Goal: Transaction & Acquisition: Purchase product/service

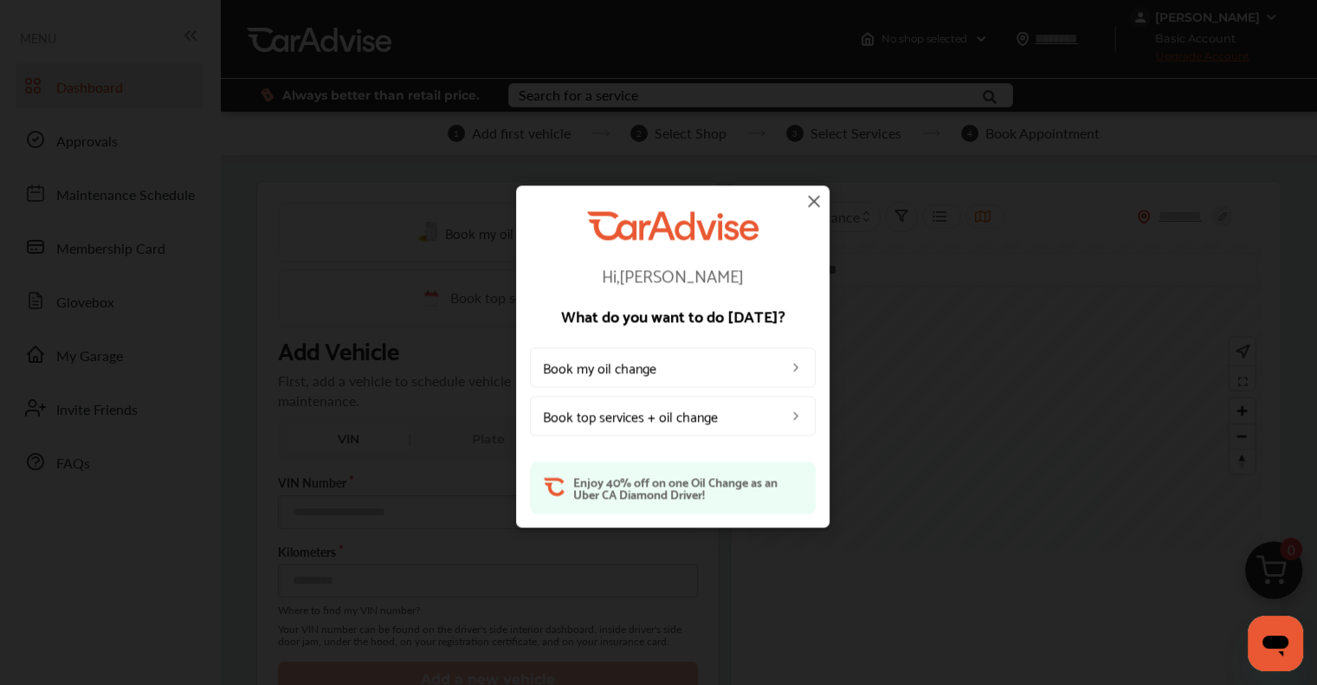
click at [670, 193] on img at bounding box center [814, 201] width 21 height 21
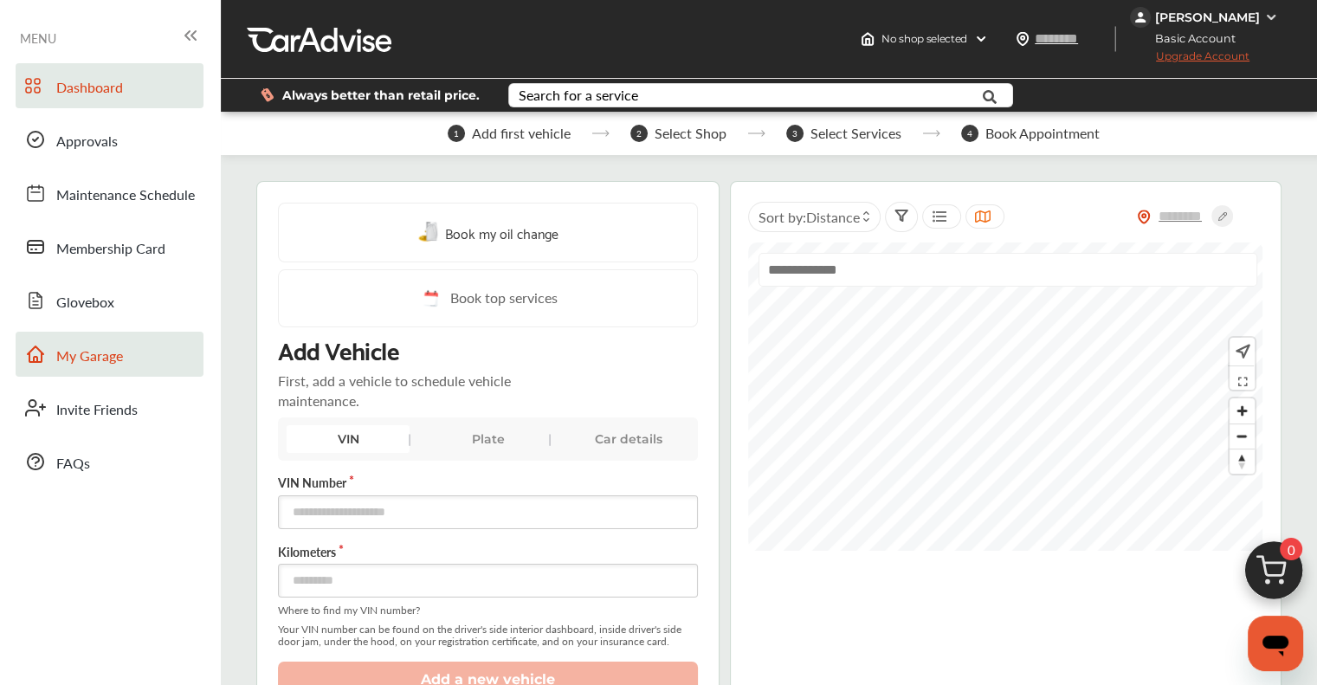
click at [90, 348] on span "My Garage" at bounding box center [89, 357] width 67 height 23
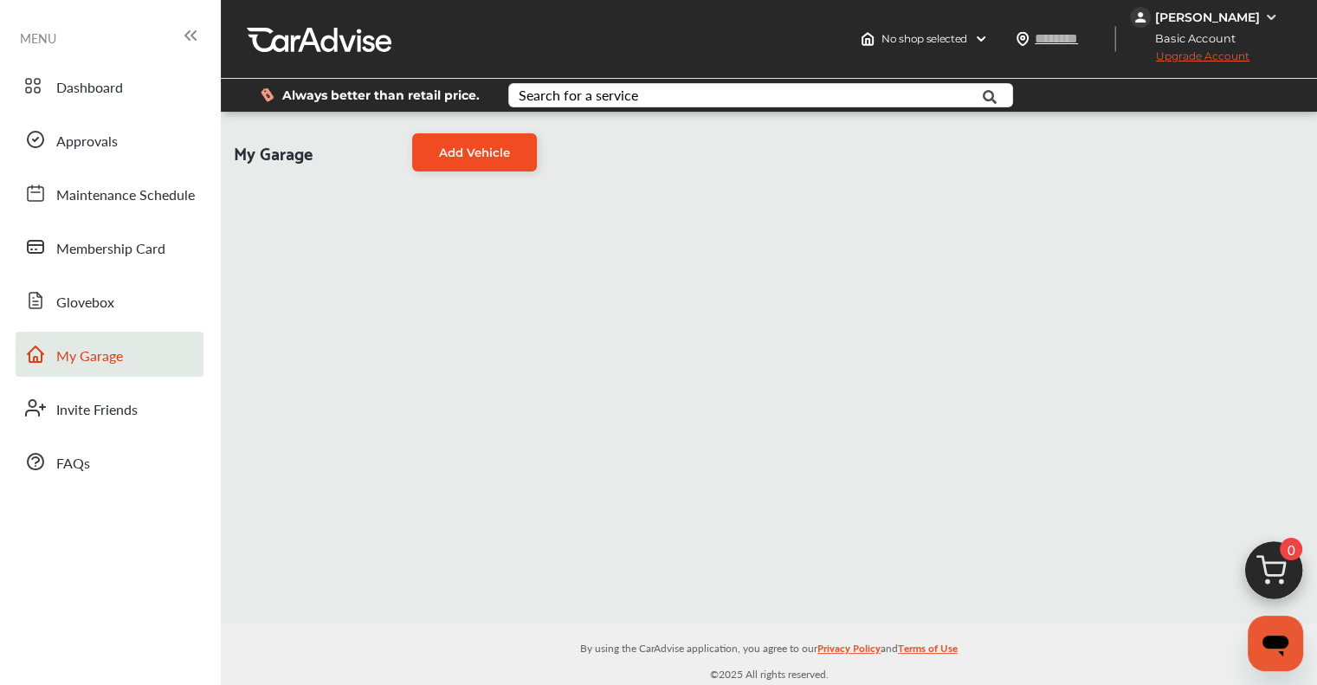
click at [454, 159] on span "Add Vehicle" at bounding box center [474, 152] width 71 height 14
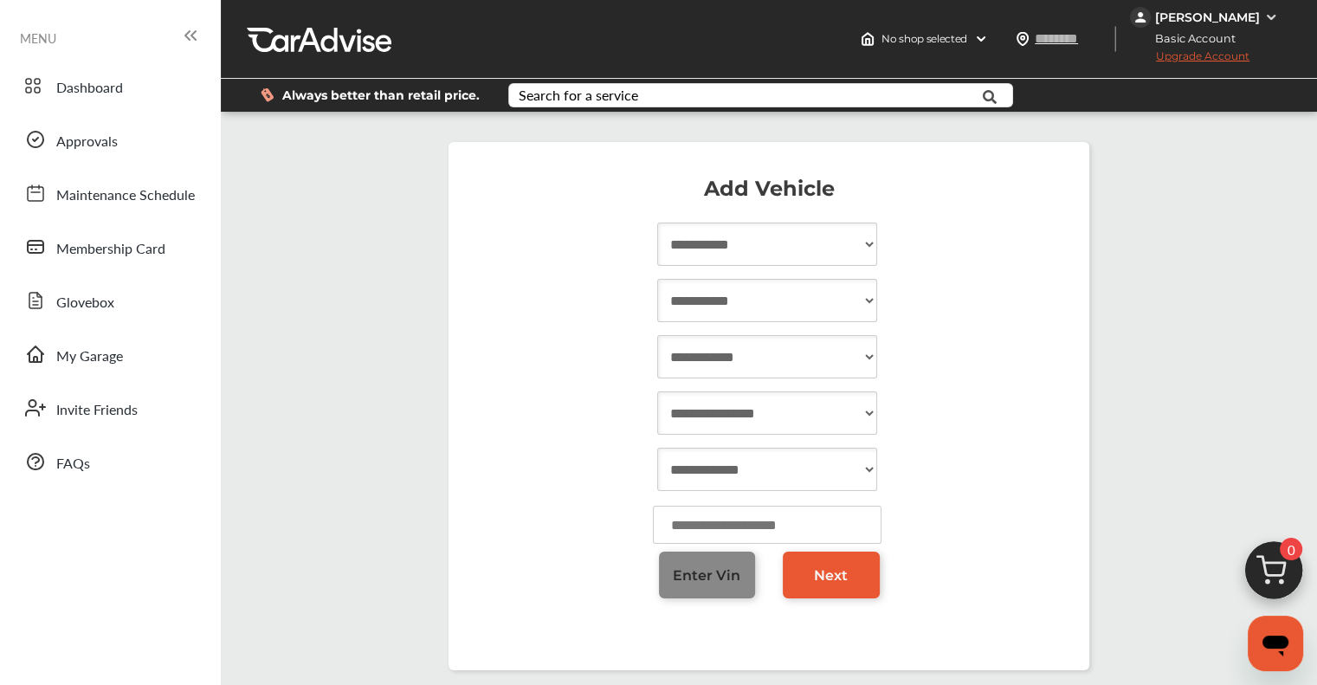
click at [670, 584] on span "Enter Vin" at bounding box center [707, 575] width 68 height 16
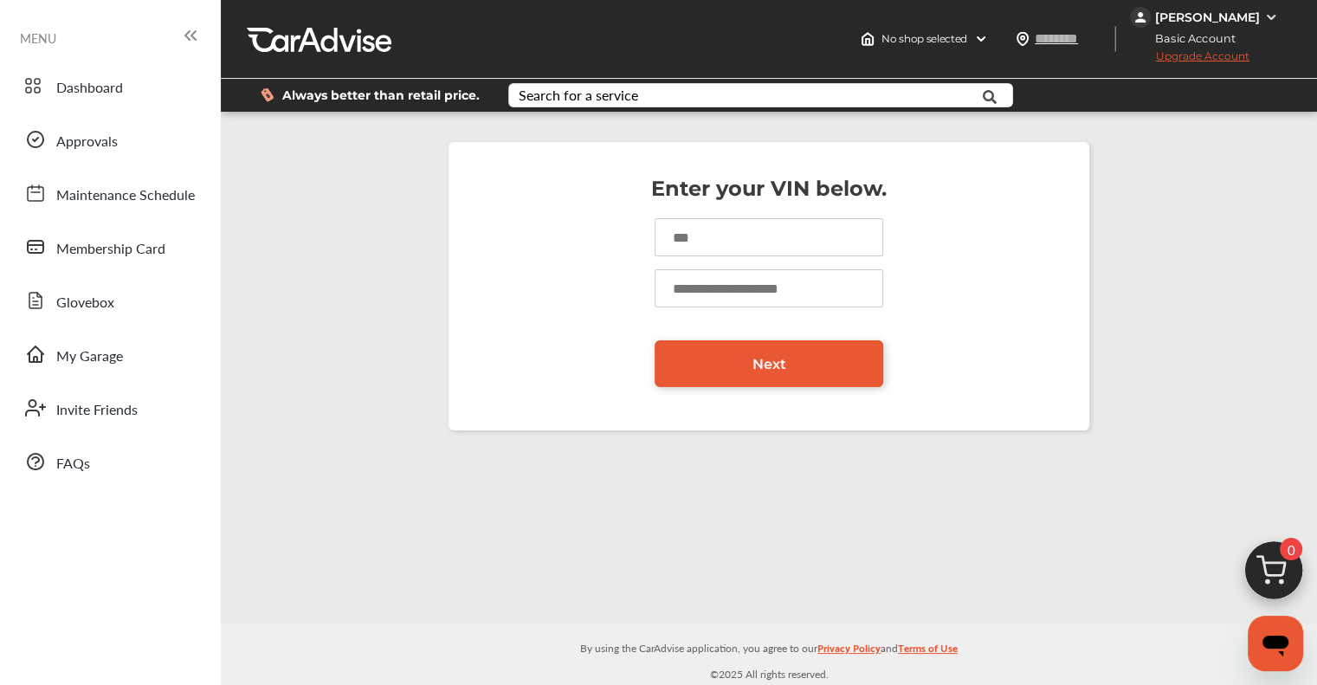
click at [662, 253] on input at bounding box center [769, 237] width 229 height 38
paste input "**********"
type input "**********"
click at [664, 290] on input "number" at bounding box center [769, 288] width 229 height 38
type input "*****"
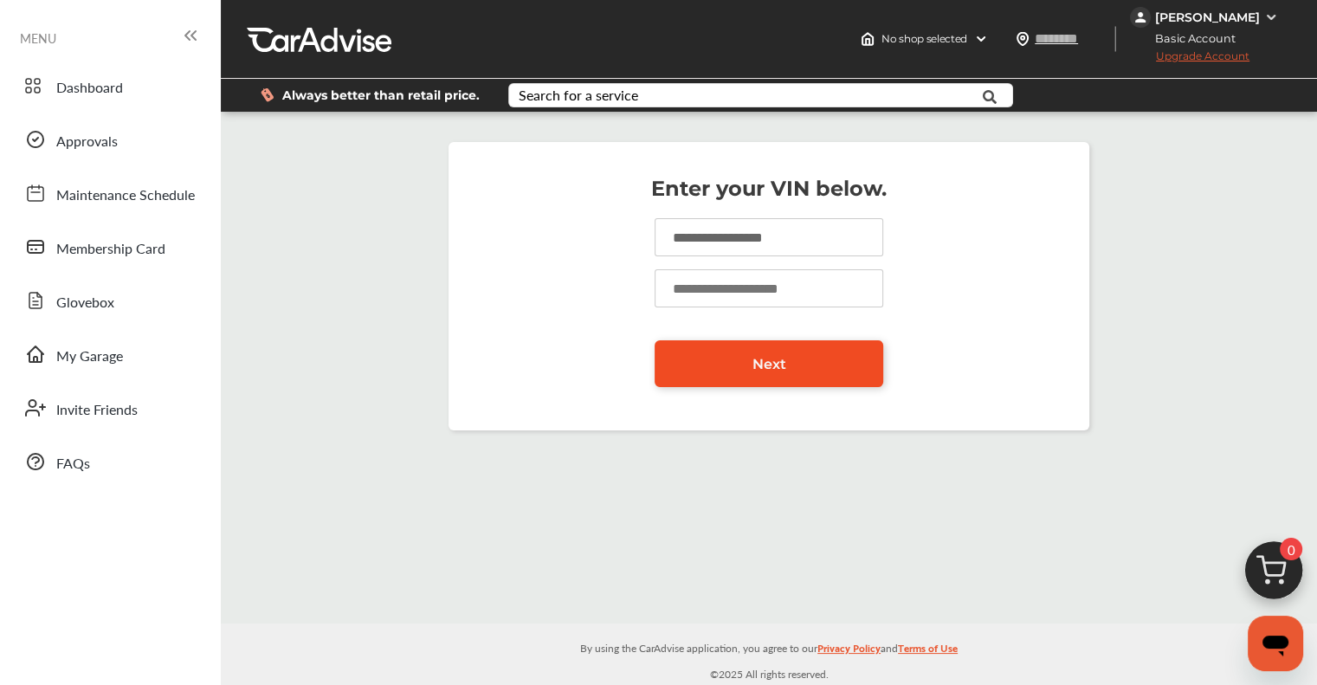
click at [670, 372] on link "Next" at bounding box center [769, 363] width 229 height 47
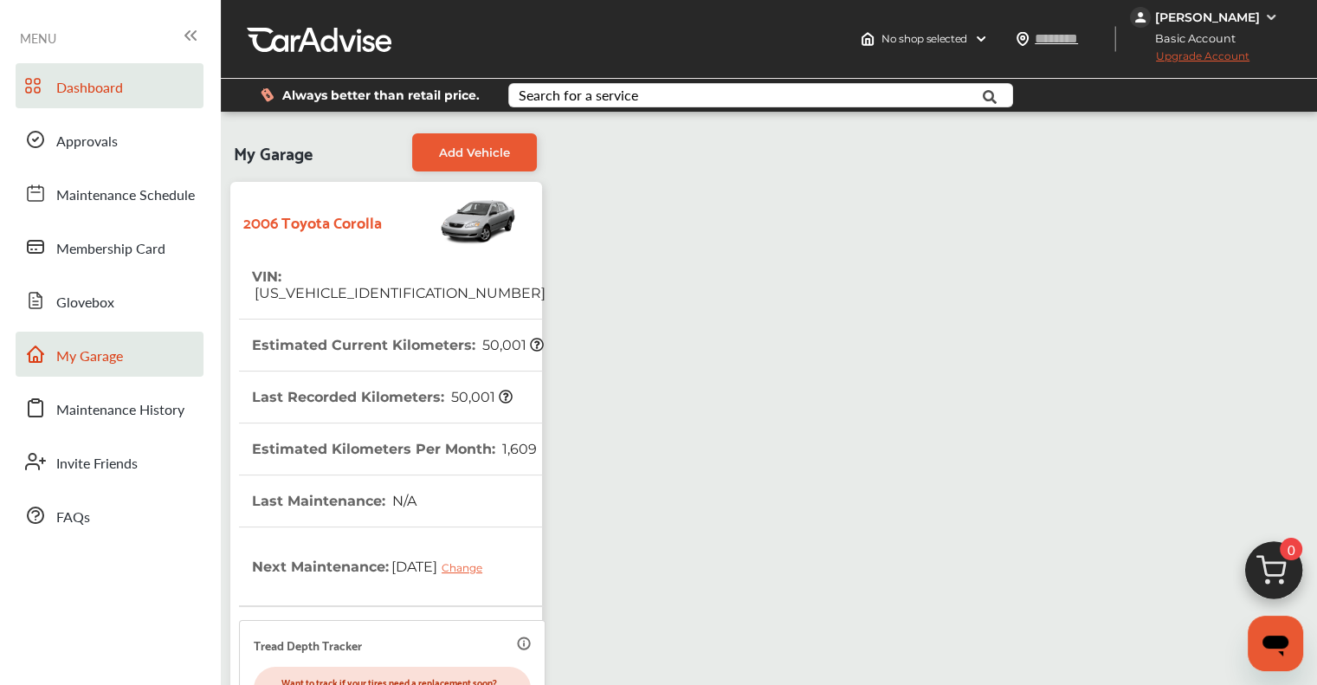
drag, startPoint x: 100, startPoint y: 111, endPoint x: 102, endPoint y: 101, distance: 9.9
click at [100, 110] on div "Dashboard Approvals Maintenance Schedule Membership Card Glovebox My Garage Mai…" at bounding box center [111, 300] width 204 height 475
click at [102, 96] on span "Dashboard" at bounding box center [89, 88] width 67 height 23
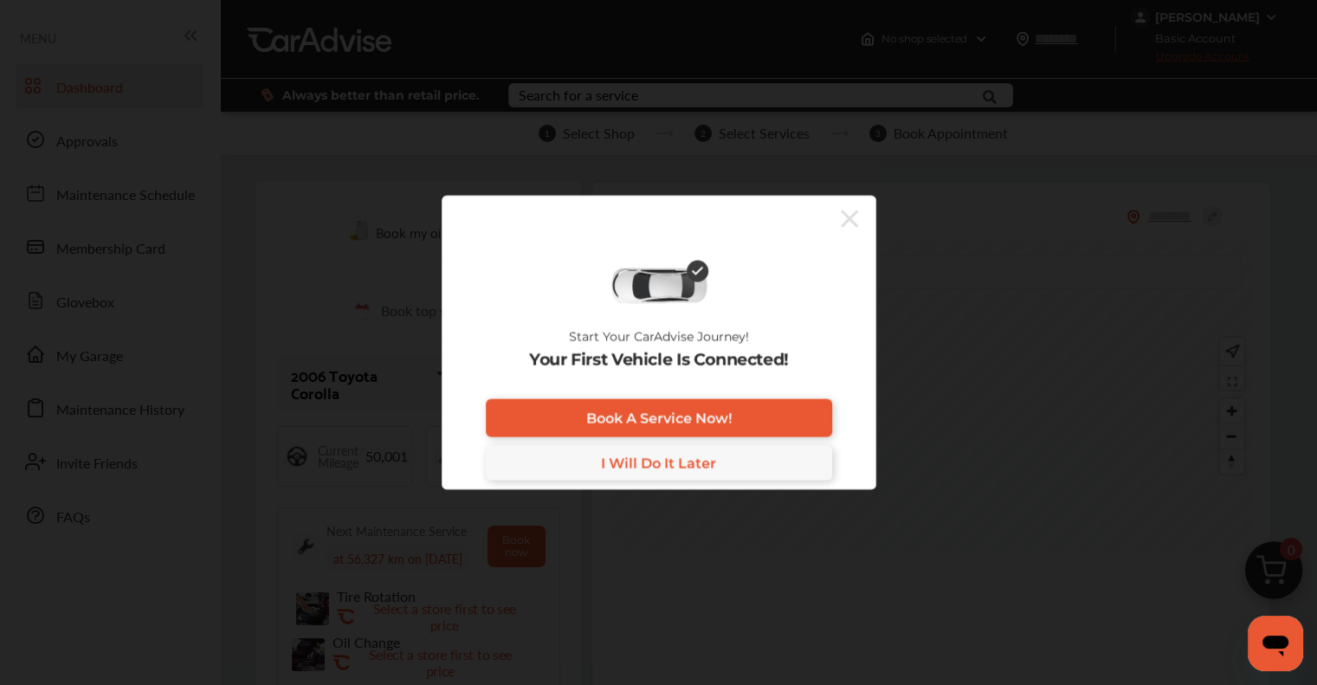
click at [670, 216] on div "Start Your CarAdvise Journey! Your First Vehicle Is Connected! Book A Service N…" at bounding box center [659, 342] width 435 height 295
click at [670, 218] on icon at bounding box center [849, 218] width 17 height 17
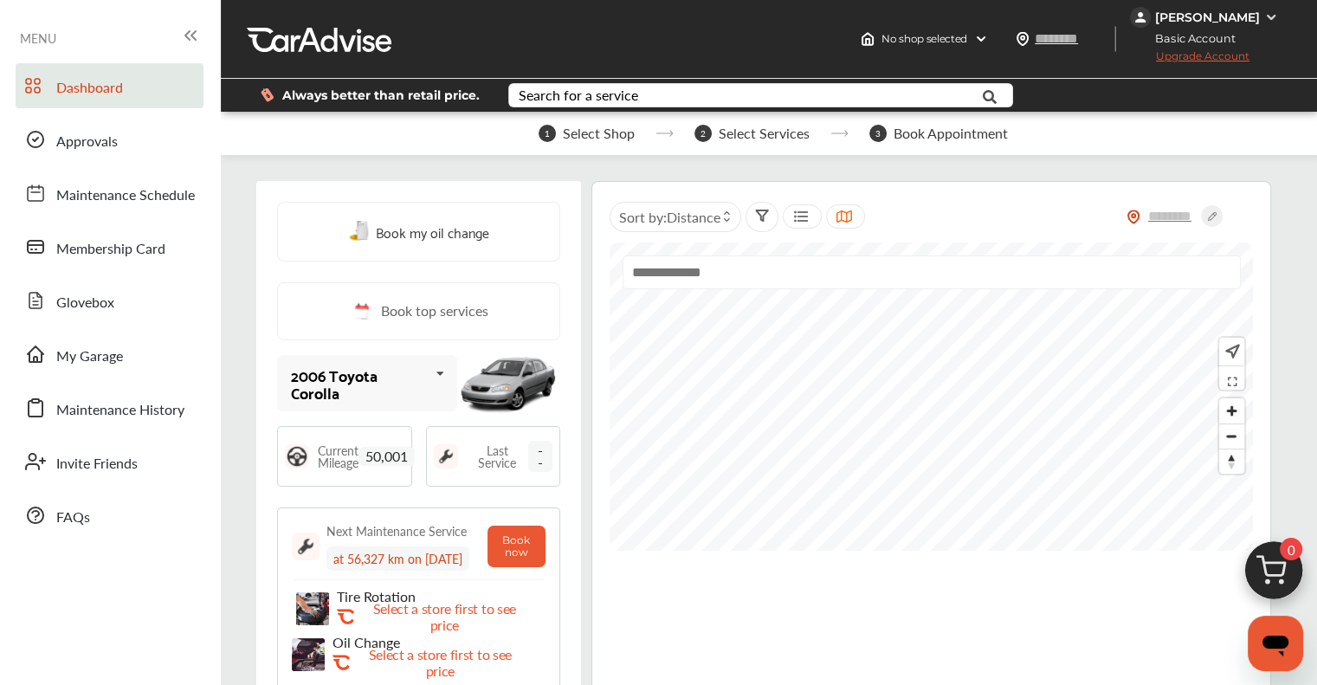
click at [670, 584] on img at bounding box center [1273, 574] width 83 height 83
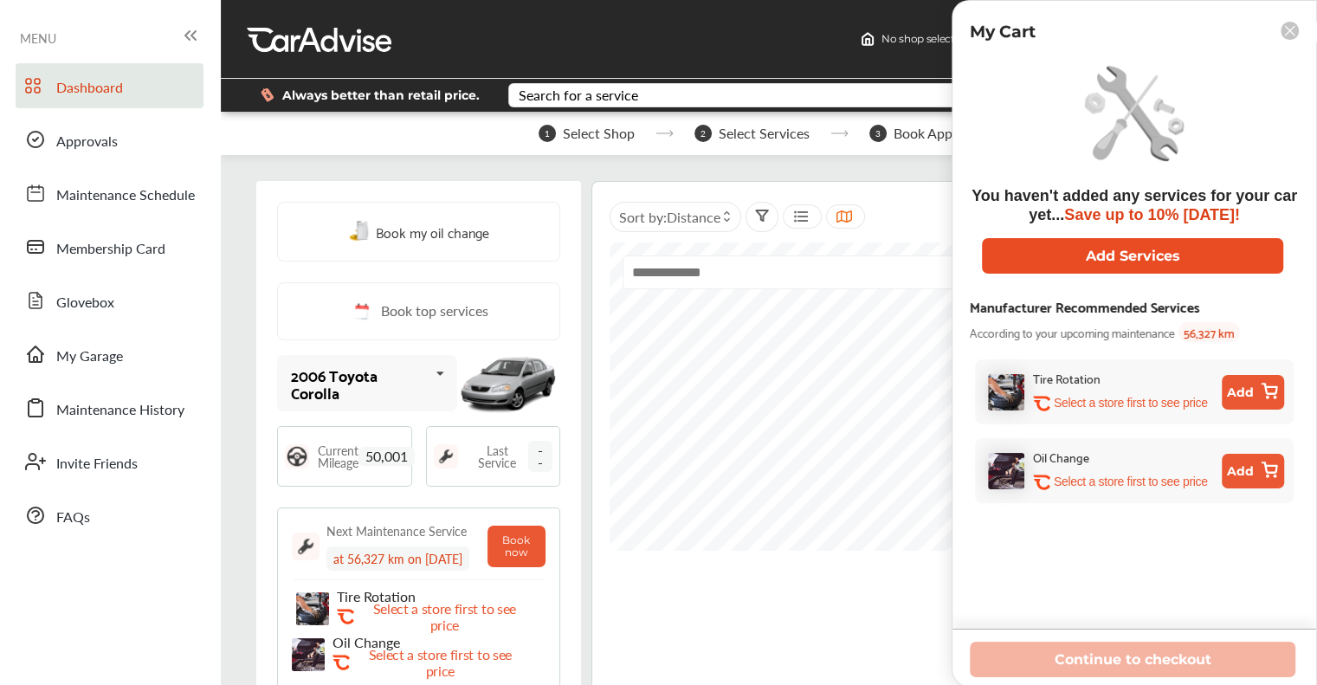
click at [670, 249] on button "Add Services" at bounding box center [1132, 256] width 301 height 36
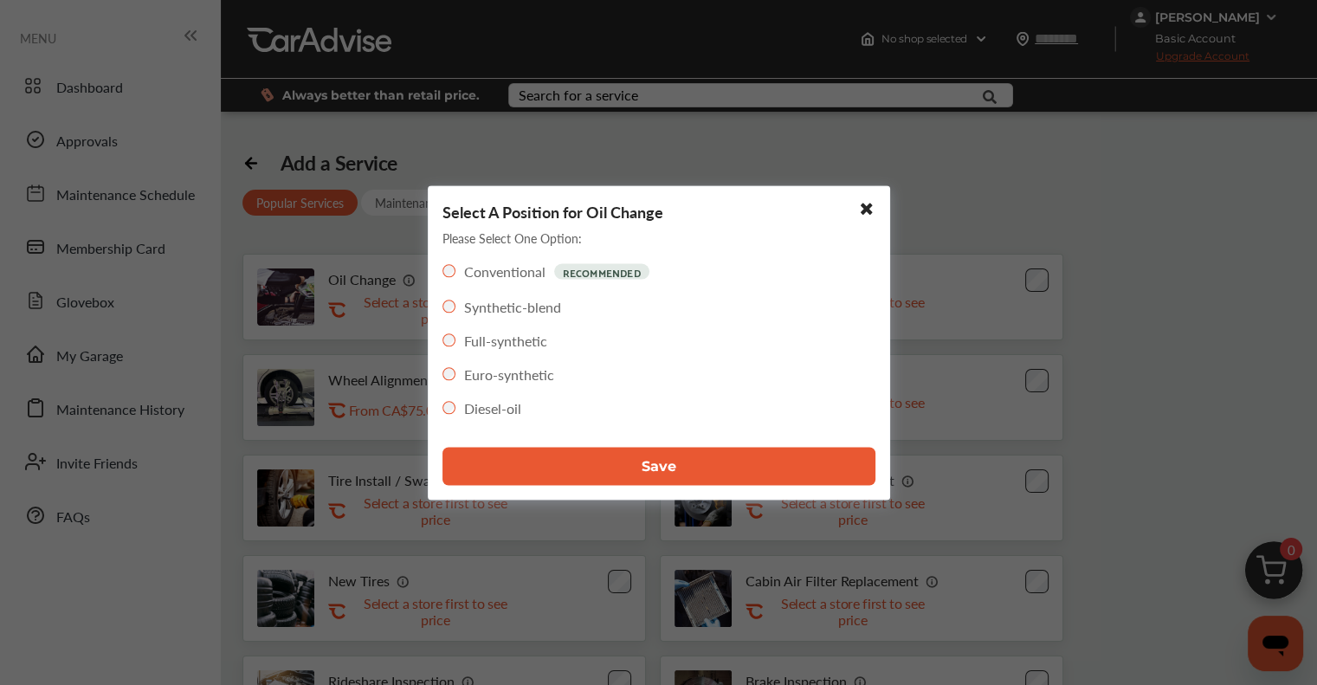
click at [454, 333] on div "Full-synthetic" at bounding box center [495, 340] width 105 height 20
click at [669, 481] on button "Save" at bounding box center [659, 466] width 433 height 38
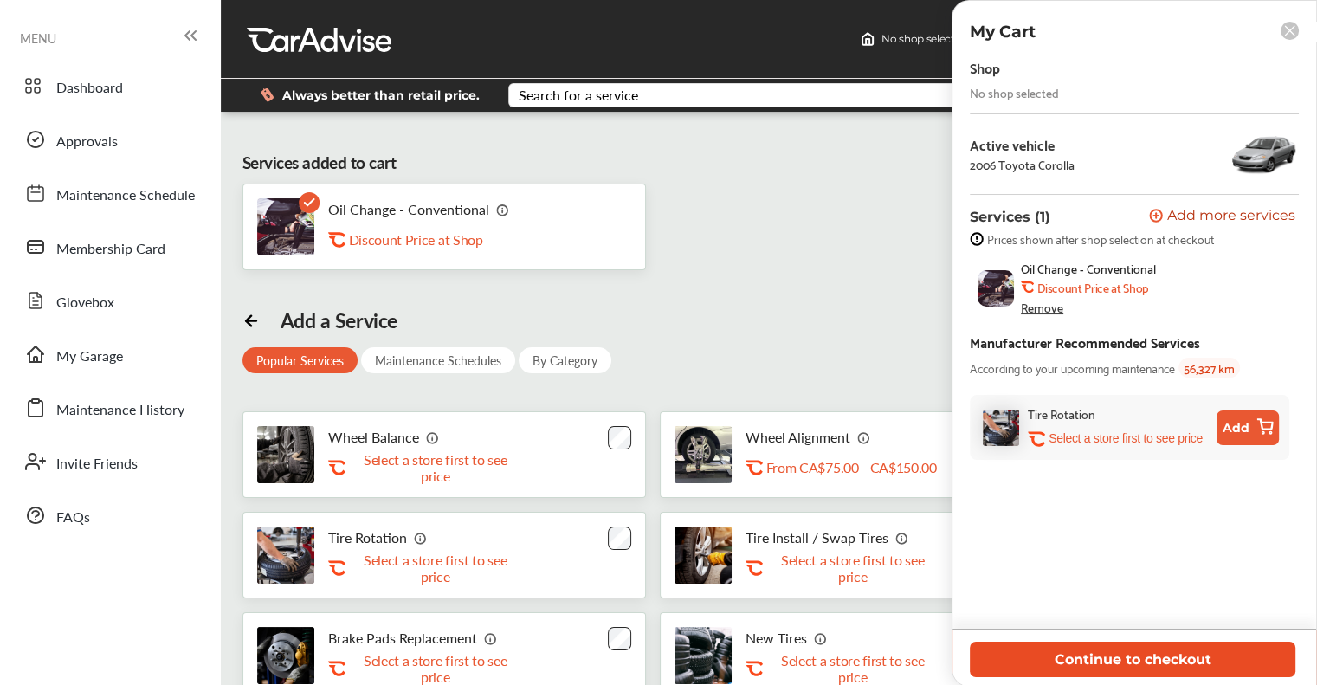
click at [670, 654] on button "Continue to checkout" at bounding box center [1133, 660] width 326 height 36
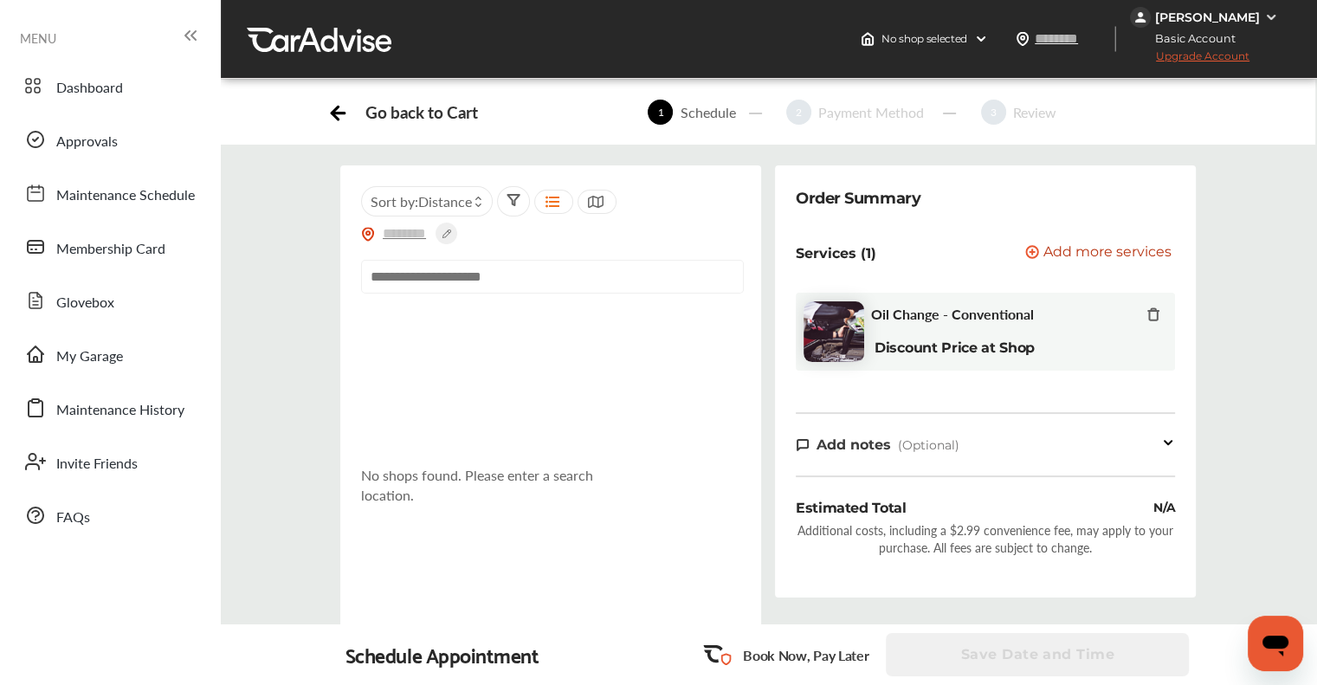
click at [603, 270] on input "text" at bounding box center [552, 277] width 383 height 34
click at [670, 266] on input "text" at bounding box center [552, 277] width 383 height 34
click at [670, 216] on div "Sort by : Distance" at bounding box center [550, 218] width 379 height 65
click at [670, 38] on input "text" at bounding box center [1074, 38] width 80 height 18
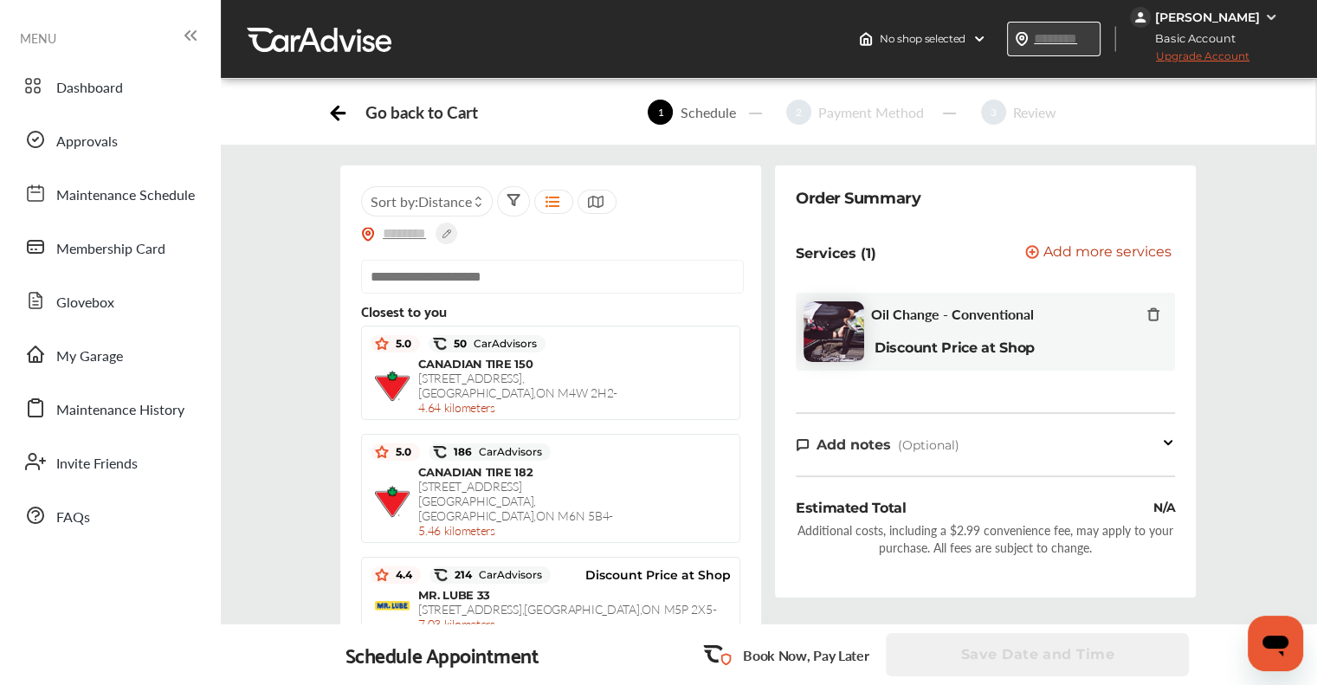
click at [670, 34] on input "text" at bounding box center [1073, 38] width 80 height 18
click at [670, 38] on input "******" at bounding box center [1073, 38] width 80 height 18
type input "*******"
click at [670, 61] on div "No shop selected No shop selected Find a shop ******* MANDEEP SIDHU Basic Accou…" at bounding box center [1084, 39] width 465 height 78
type input "*******"
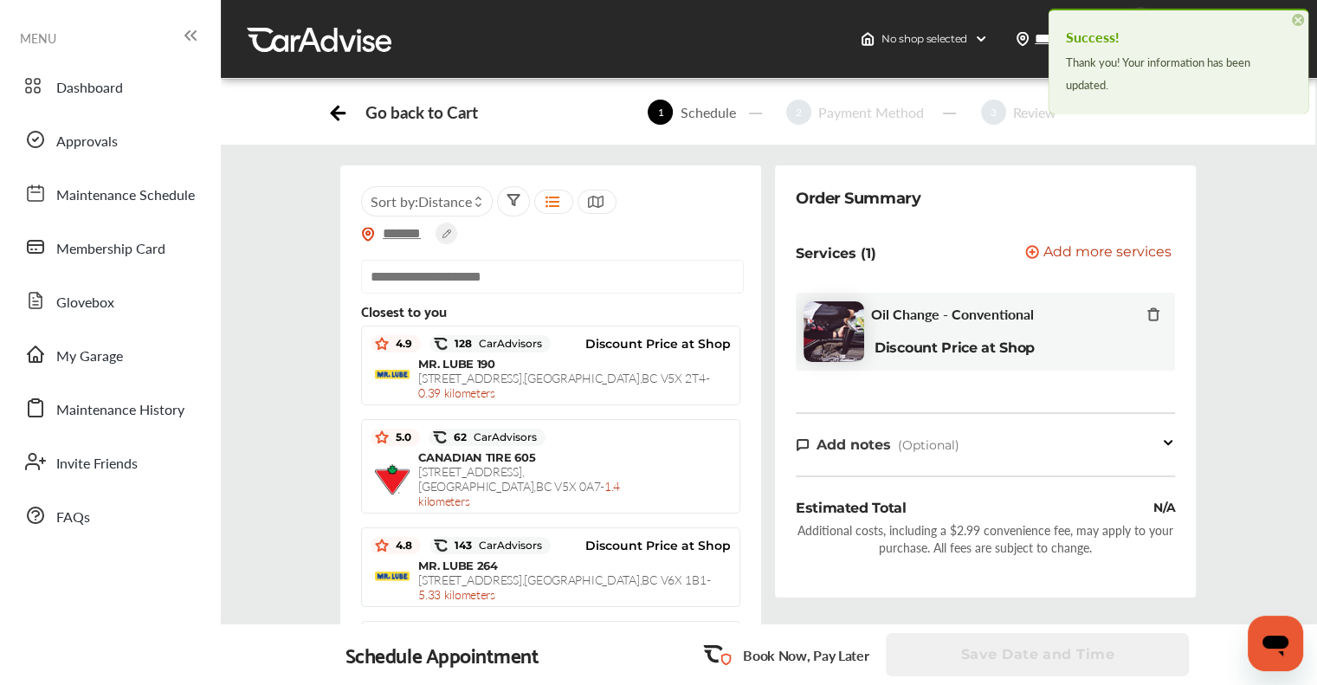
click at [596, 260] on input "text" at bounding box center [552, 277] width 383 height 34
click at [596, 224] on div "******* Sort by : Distance" at bounding box center [550, 218] width 379 height 65
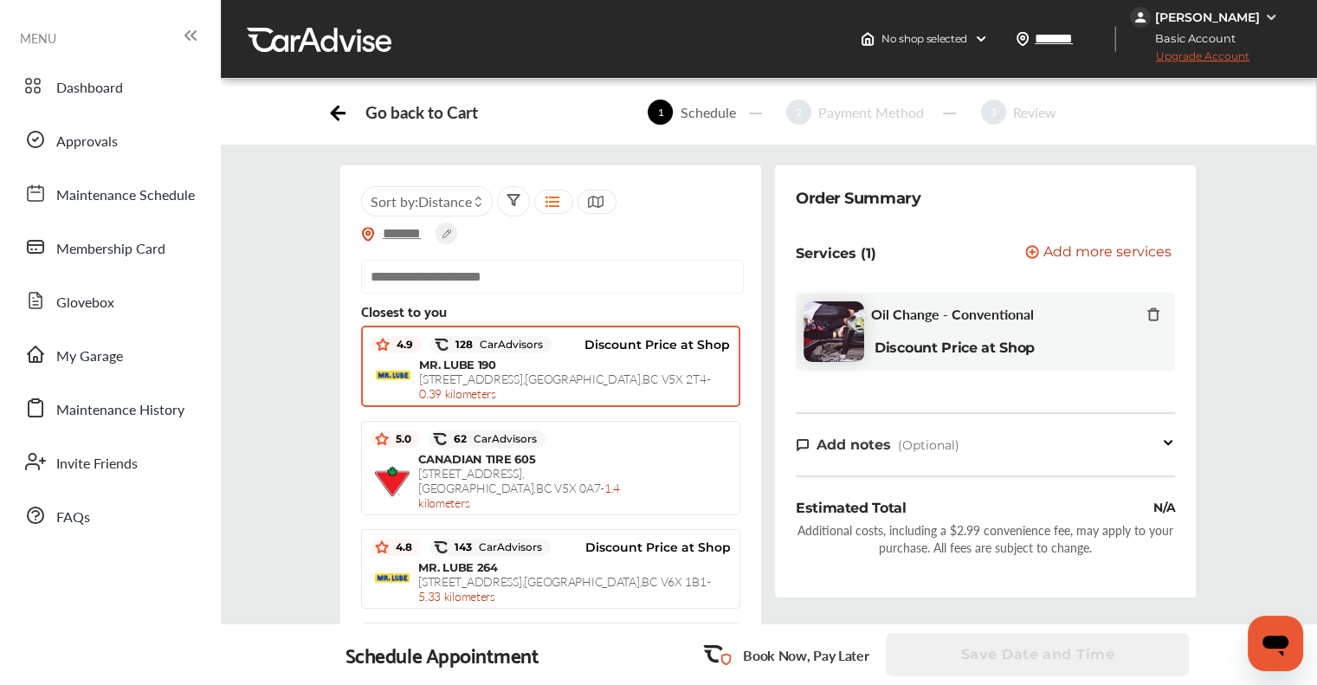
click at [526, 390] on div "MR. LUBE 190 520 South East Marine Drive , Vancouver , BC V5X 2T4 - 0.39 kilome…" at bounding box center [574, 379] width 311 height 43
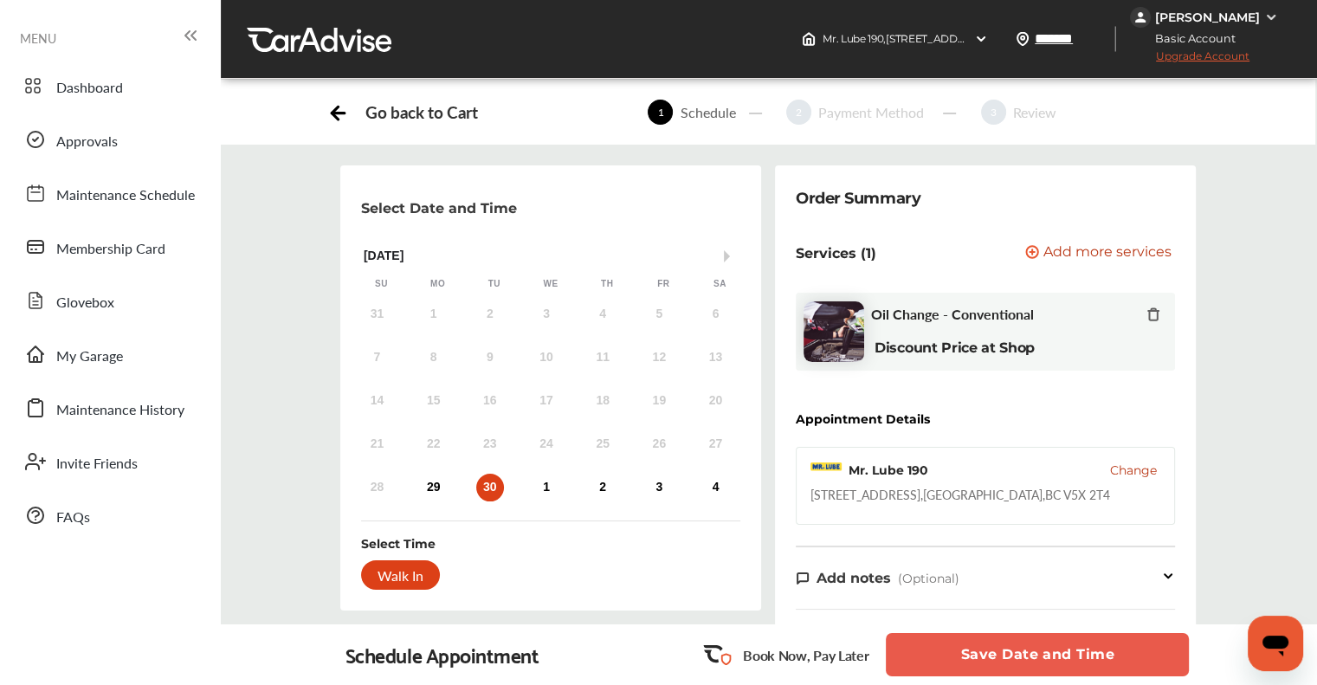
click at [405, 562] on div "Walk In" at bounding box center [400, 574] width 79 height 29
click at [406, 576] on div "Walk In" at bounding box center [400, 574] width 79 height 29
click at [670, 13] on img at bounding box center [1271, 17] width 14 height 14
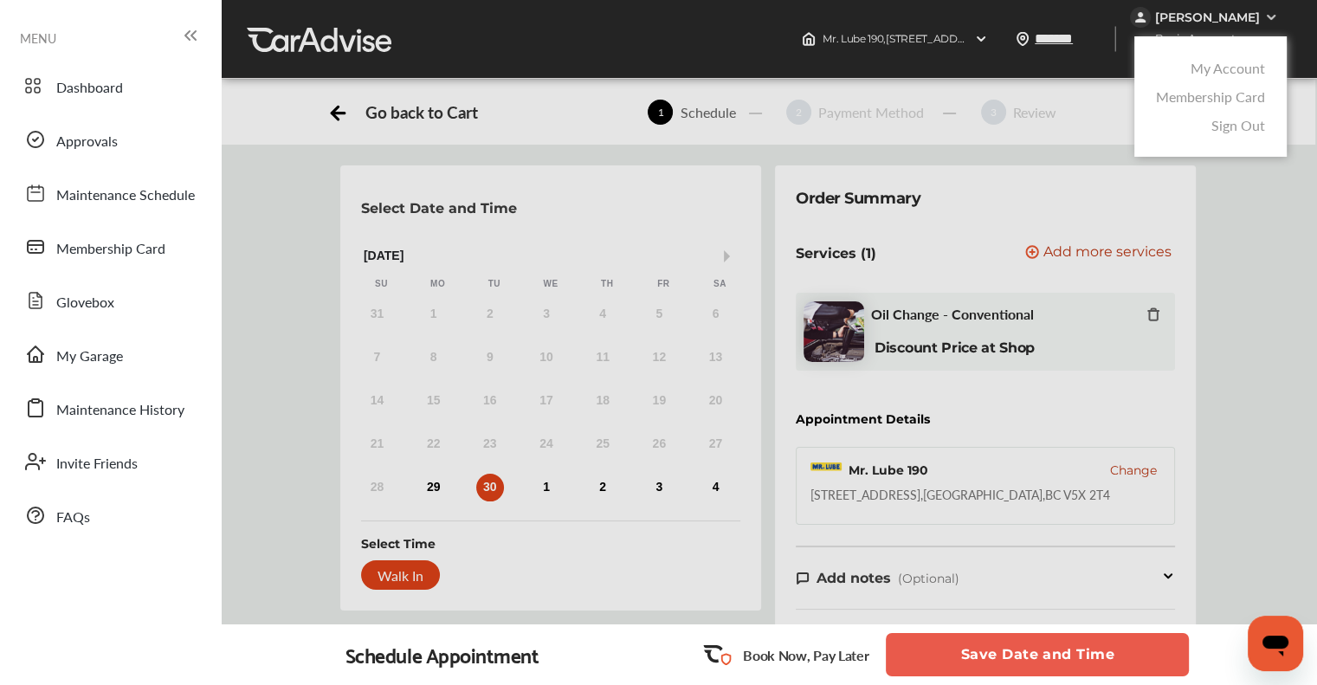
click at [670, 65] on link "My Account" at bounding box center [1228, 68] width 74 height 20
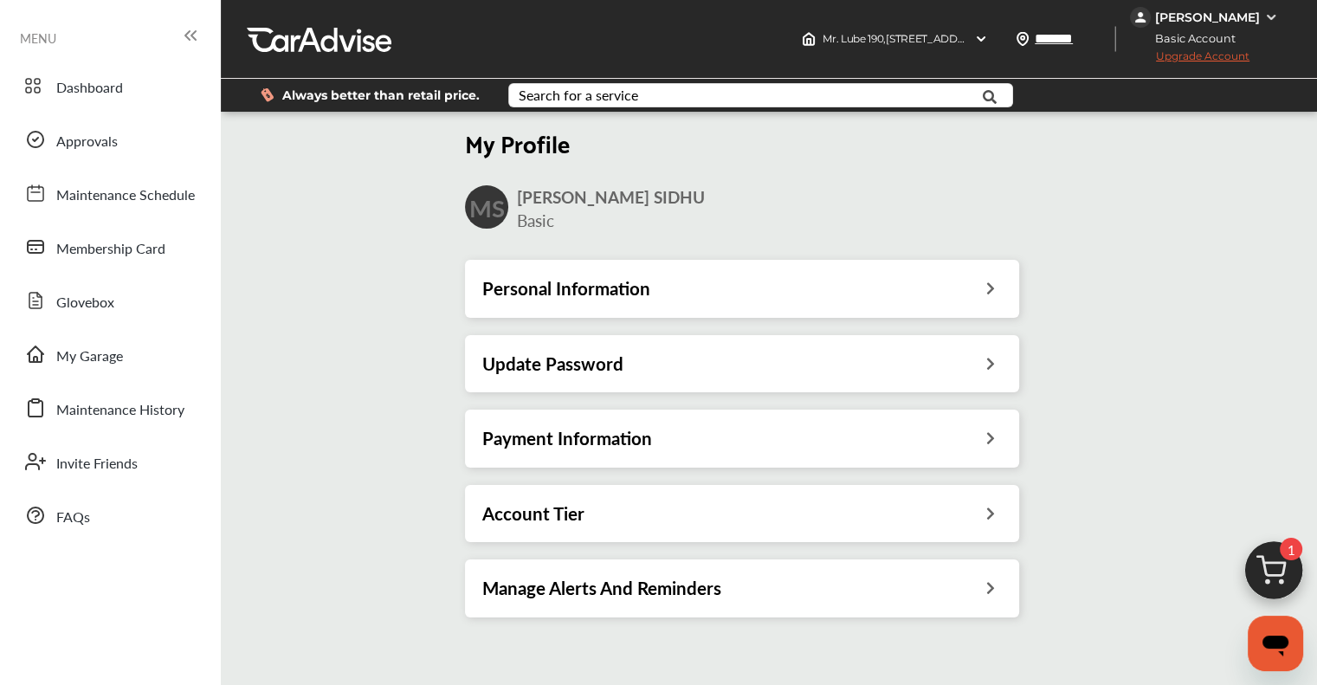
click at [514, 448] on h3 "Payment Information" at bounding box center [567, 438] width 170 height 23
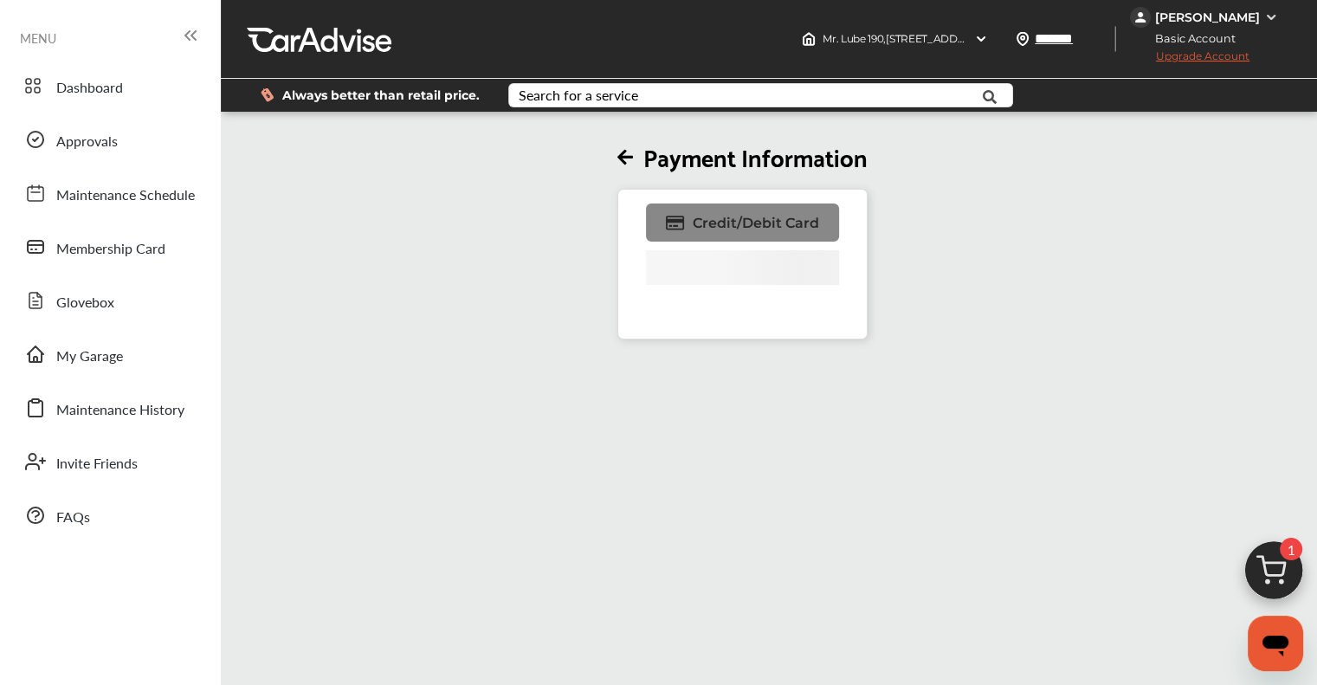
click at [670, 218] on span "Credit/Debit Card" at bounding box center [756, 223] width 126 height 16
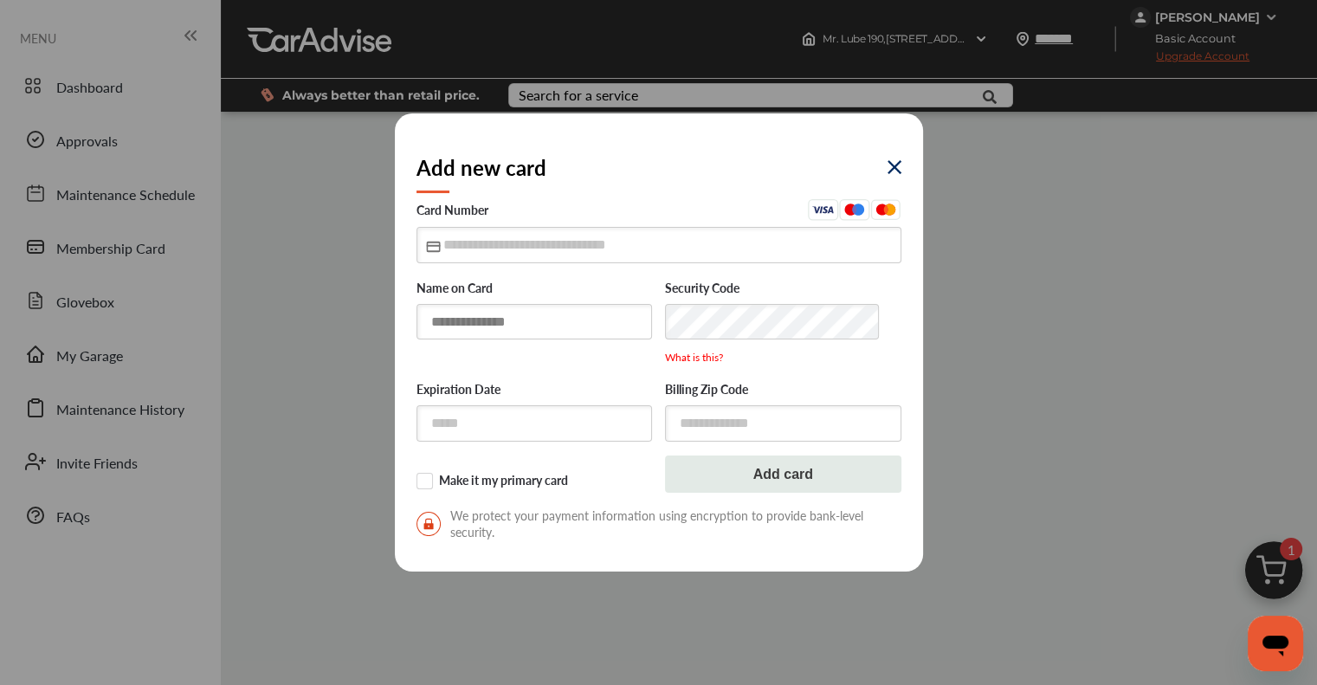
click at [529, 329] on input "text" at bounding box center [535, 322] width 236 height 36
type input "**********"
click at [447, 244] on input "text" at bounding box center [659, 245] width 485 height 36
type input "**********"
click at [622, 431] on input "text" at bounding box center [535, 424] width 236 height 36
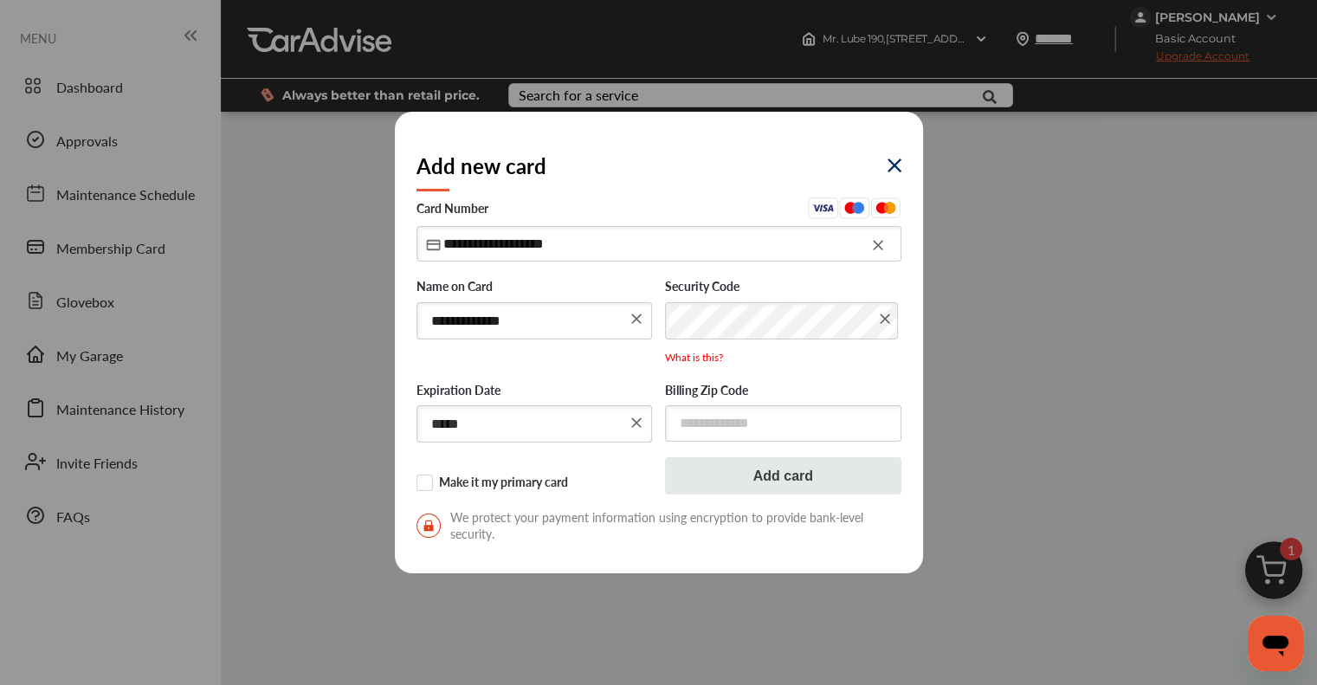
type input "*****"
click at [670, 415] on input "text" at bounding box center [783, 423] width 236 height 36
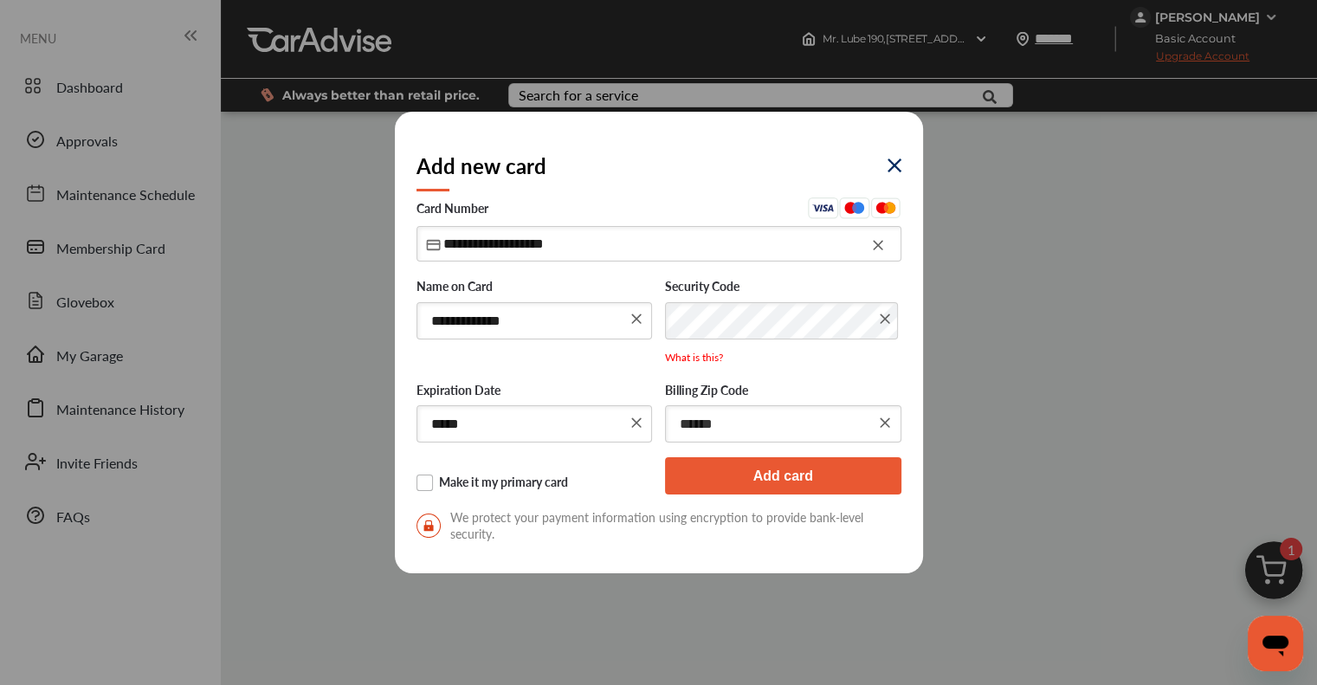
type input "******"
click at [516, 479] on label "Make it my primary card" at bounding box center [535, 483] width 236 height 17
click at [670, 475] on button "Add card" at bounding box center [783, 475] width 236 height 37
drag, startPoint x: 723, startPoint y: 434, endPoint x: 612, endPoint y: 433, distance: 110.9
click at [613, 434] on div "Expiration Date ***** Billing Zip Code ******" at bounding box center [659, 404] width 485 height 78
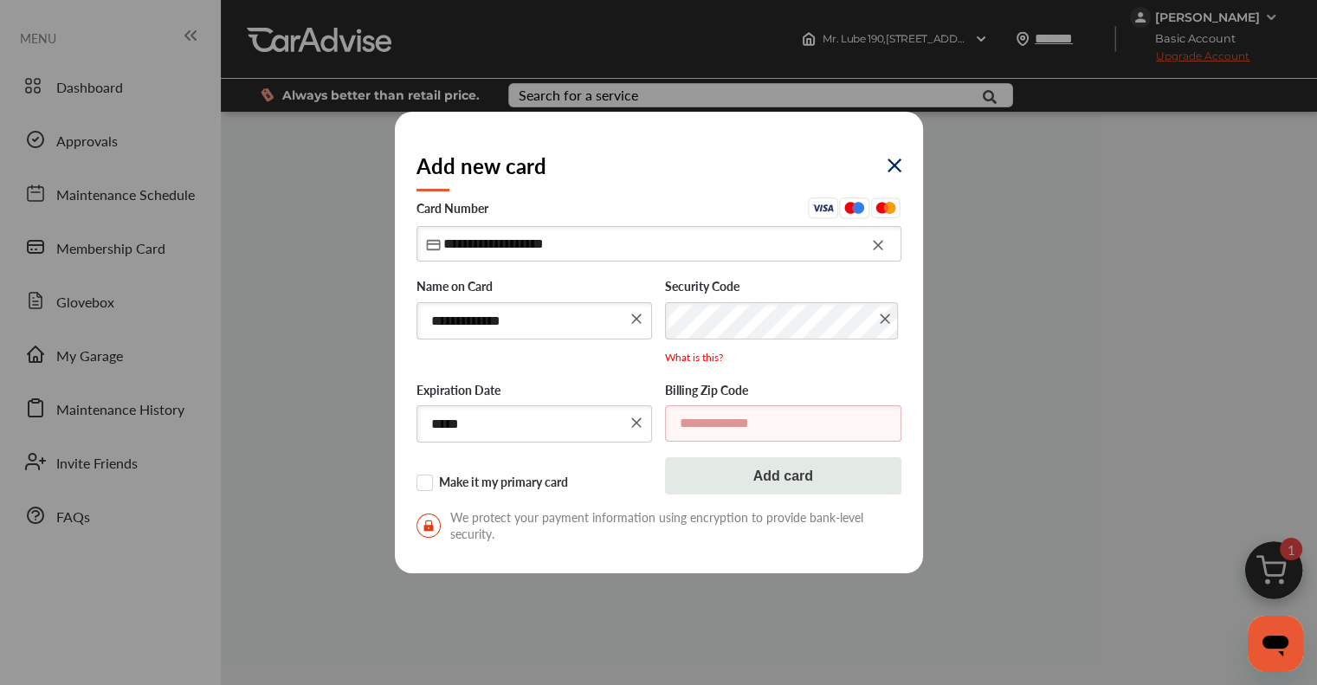
click at [670, 427] on input "text" at bounding box center [783, 423] width 236 height 36
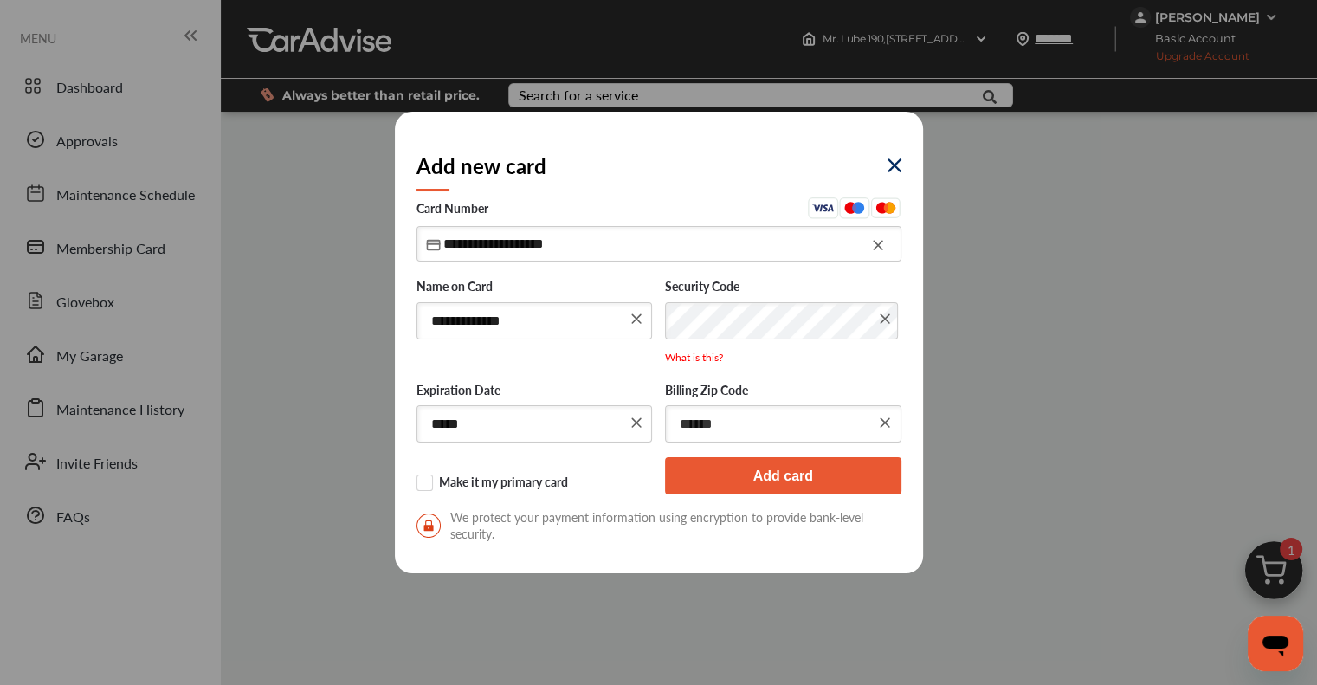
type input "******"
click at [670, 494] on button "Add card" at bounding box center [783, 475] width 236 height 37
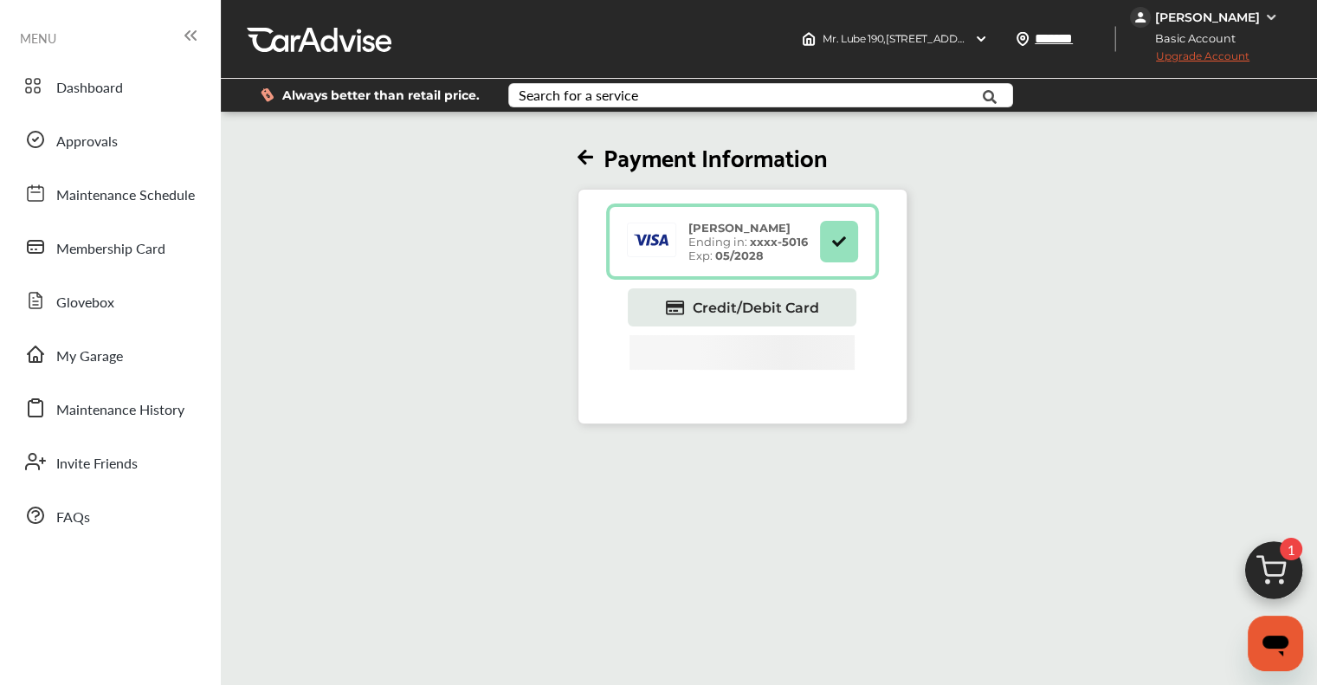
drag, startPoint x: 100, startPoint y: 98, endPoint x: 129, endPoint y: 109, distance: 30.7
click at [100, 98] on span "Dashboard" at bounding box center [89, 88] width 67 height 23
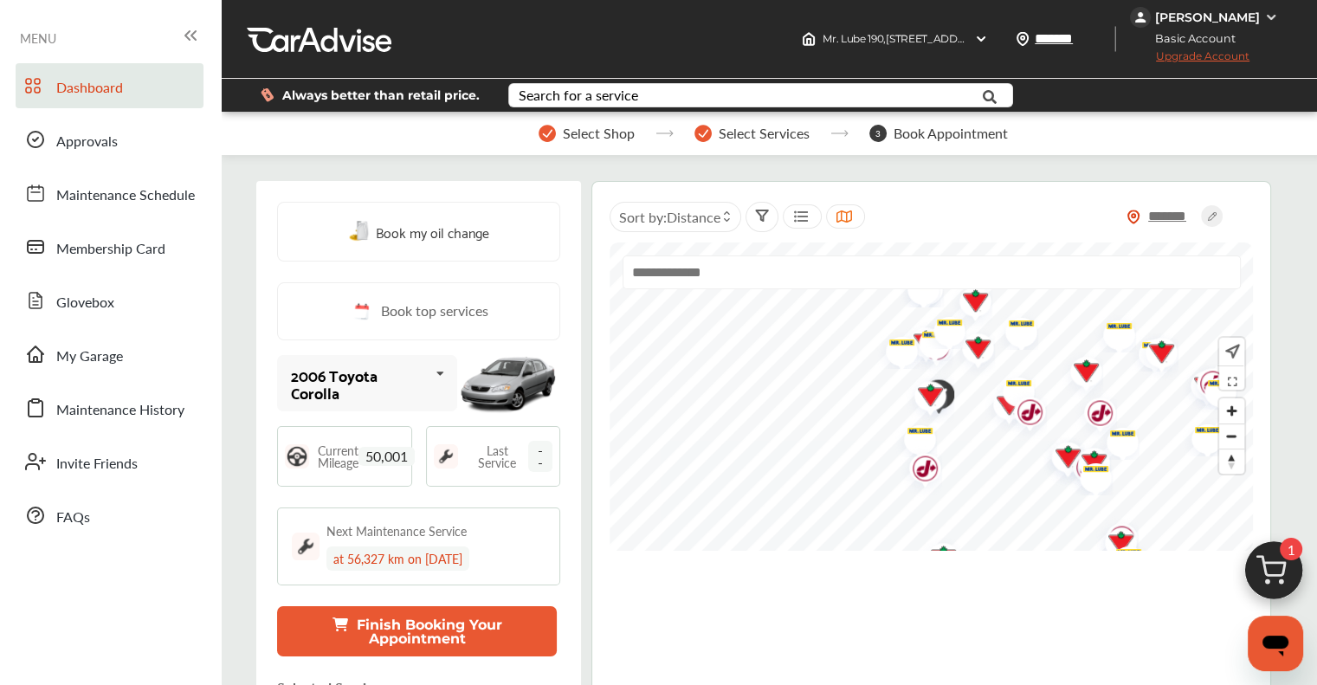
click at [670, 591] on img at bounding box center [1273, 574] width 83 height 83
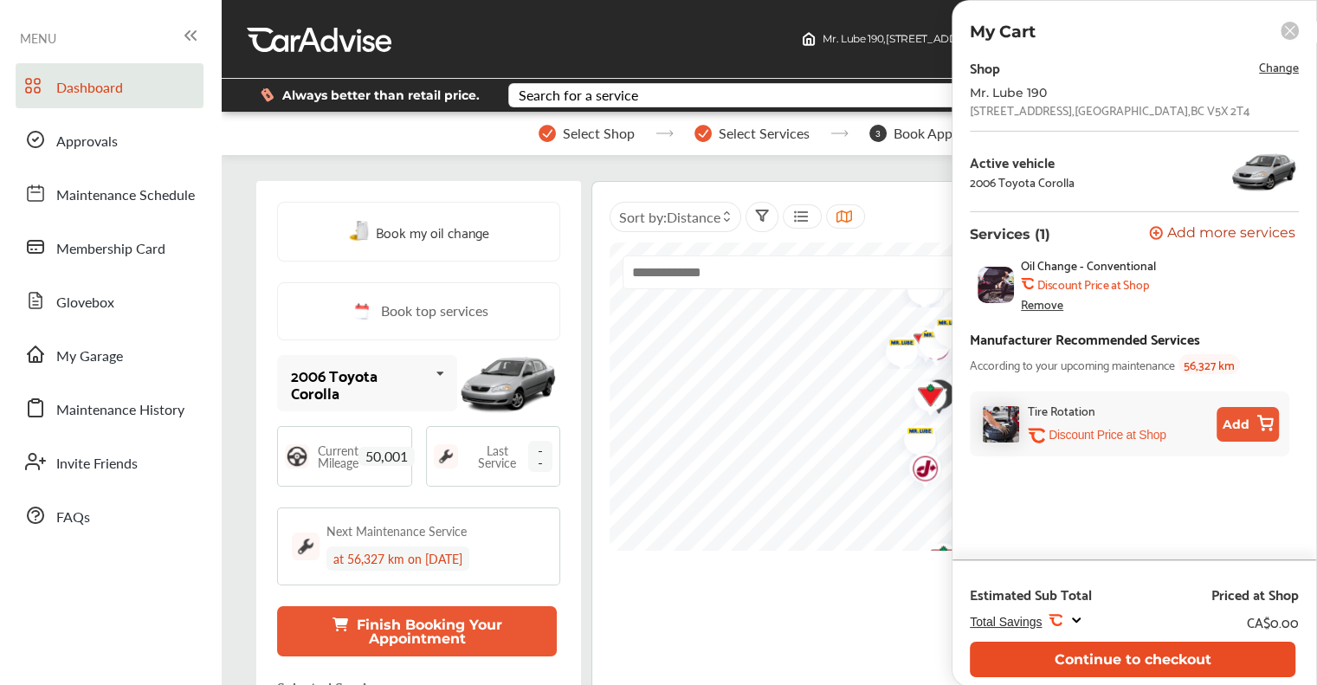
click at [670, 654] on button "Continue to checkout" at bounding box center [1133, 660] width 326 height 36
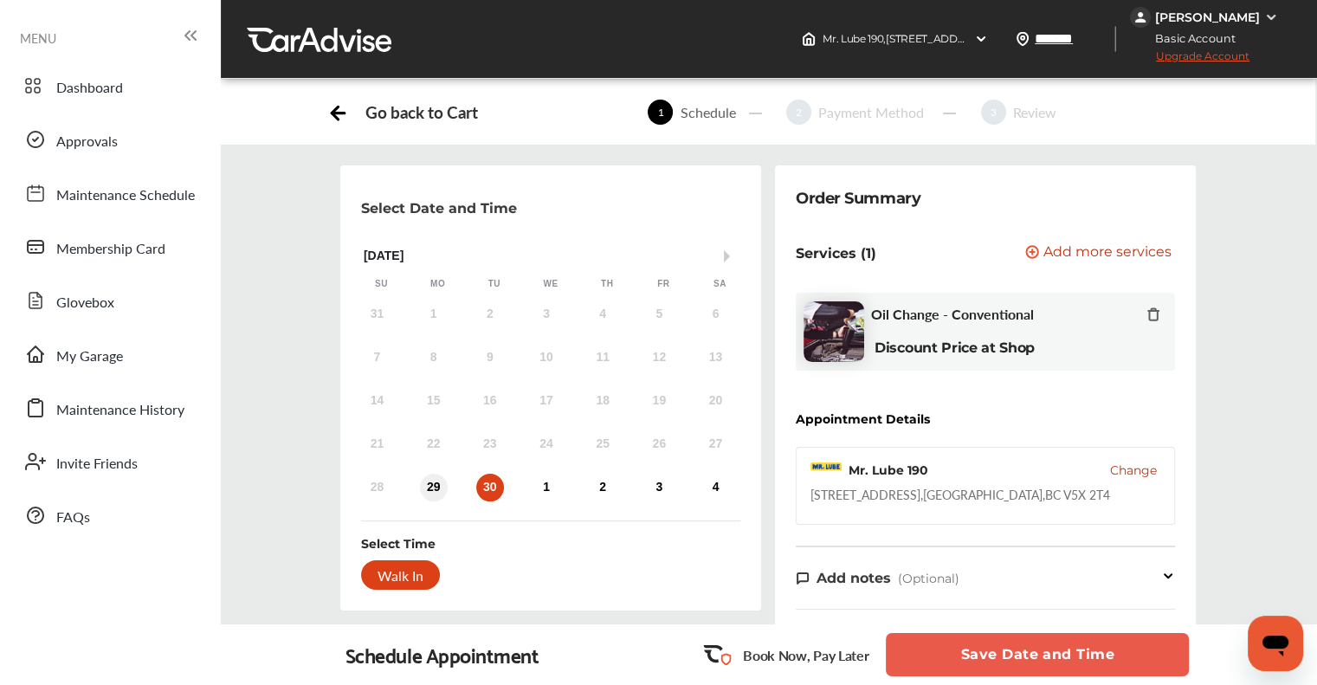
click at [421, 484] on div "29" at bounding box center [434, 488] width 28 height 28
click at [393, 572] on div "Walk In" at bounding box center [400, 574] width 79 height 29
click at [670, 644] on button "Save Date and Time" at bounding box center [1037, 654] width 303 height 43
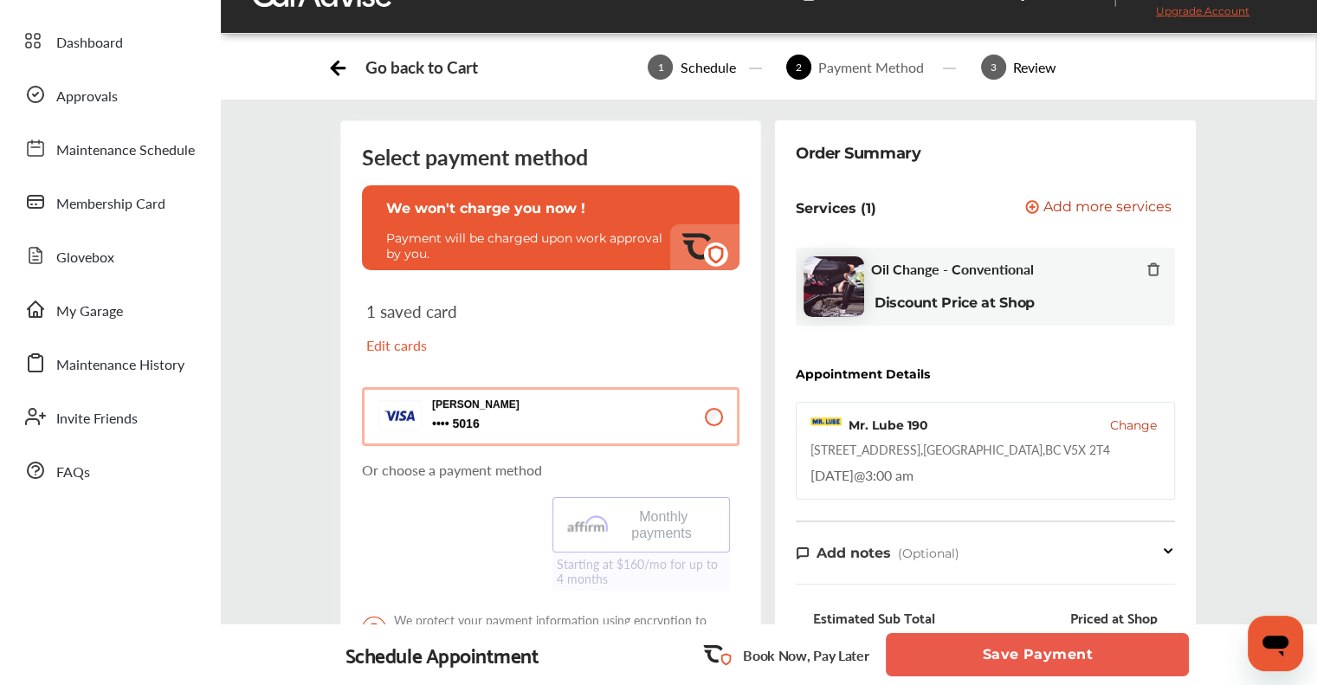
scroll to position [433, 0]
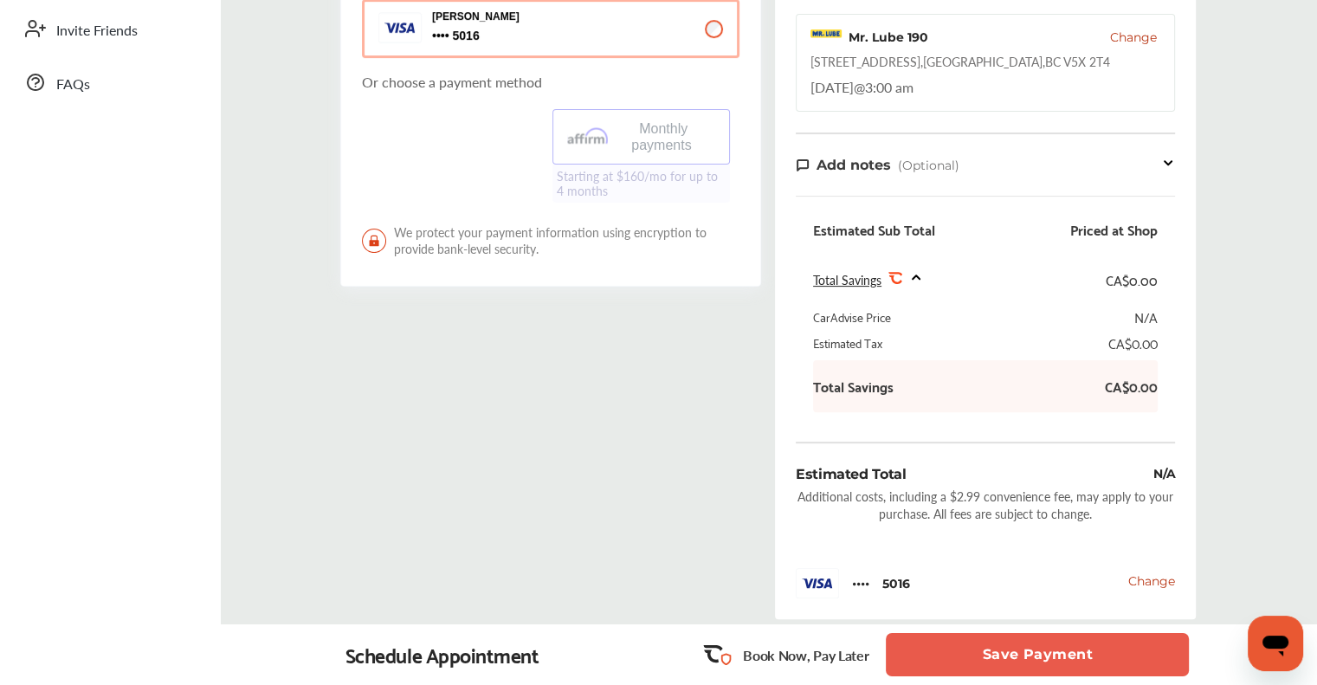
click at [670, 652] on button "Save Payment" at bounding box center [1037, 654] width 303 height 43
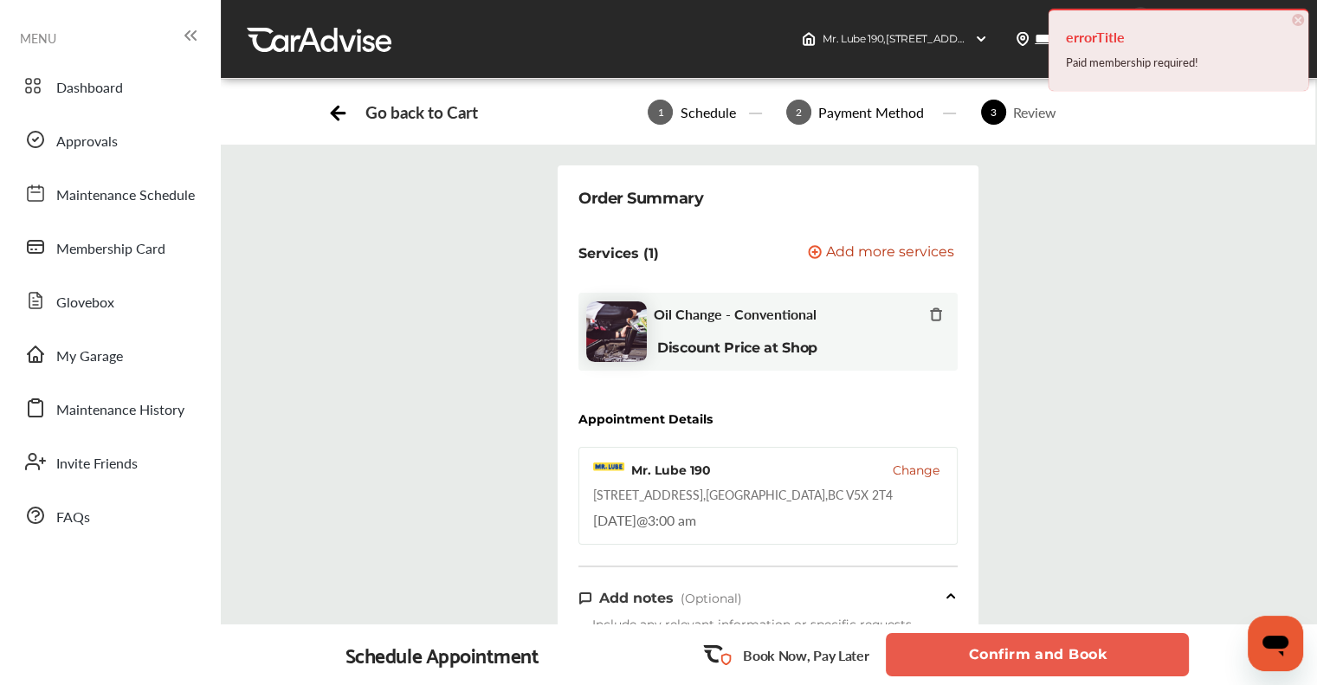
click at [670, 22] on span "×" at bounding box center [1298, 20] width 12 height 12
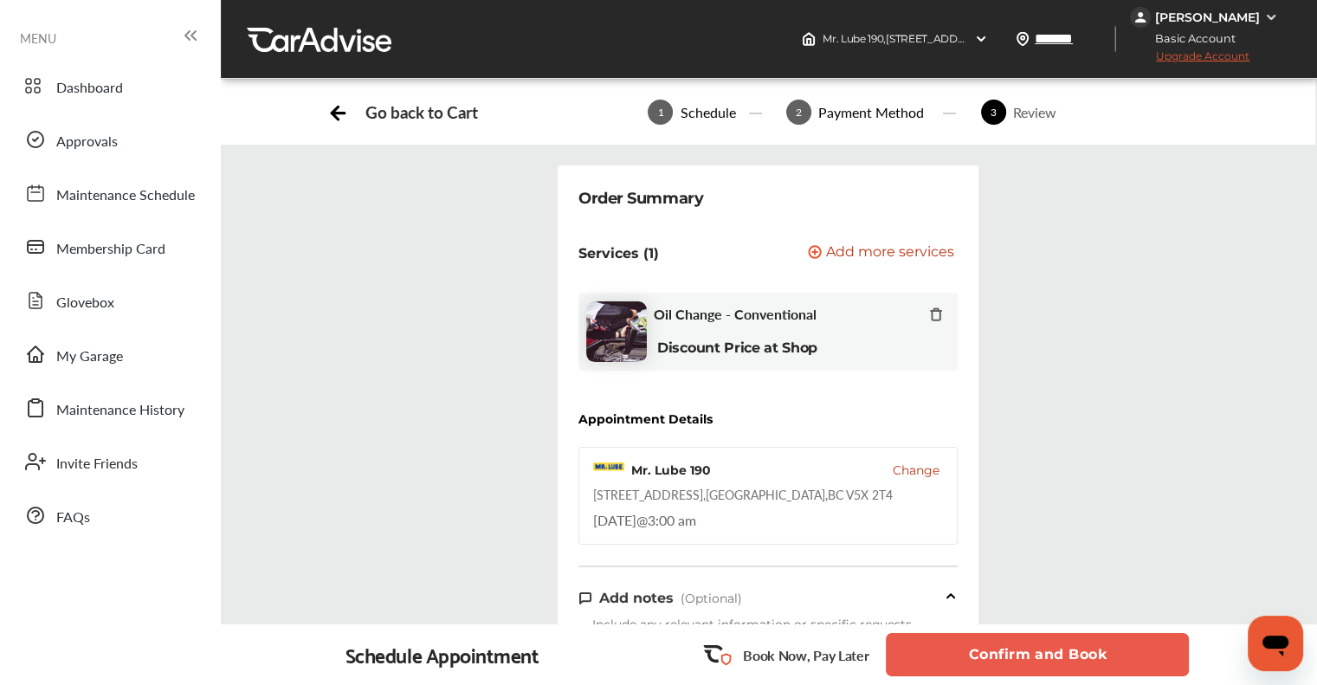
click at [670, 55] on span "Upgrade Account" at bounding box center [1190, 60] width 120 height 22
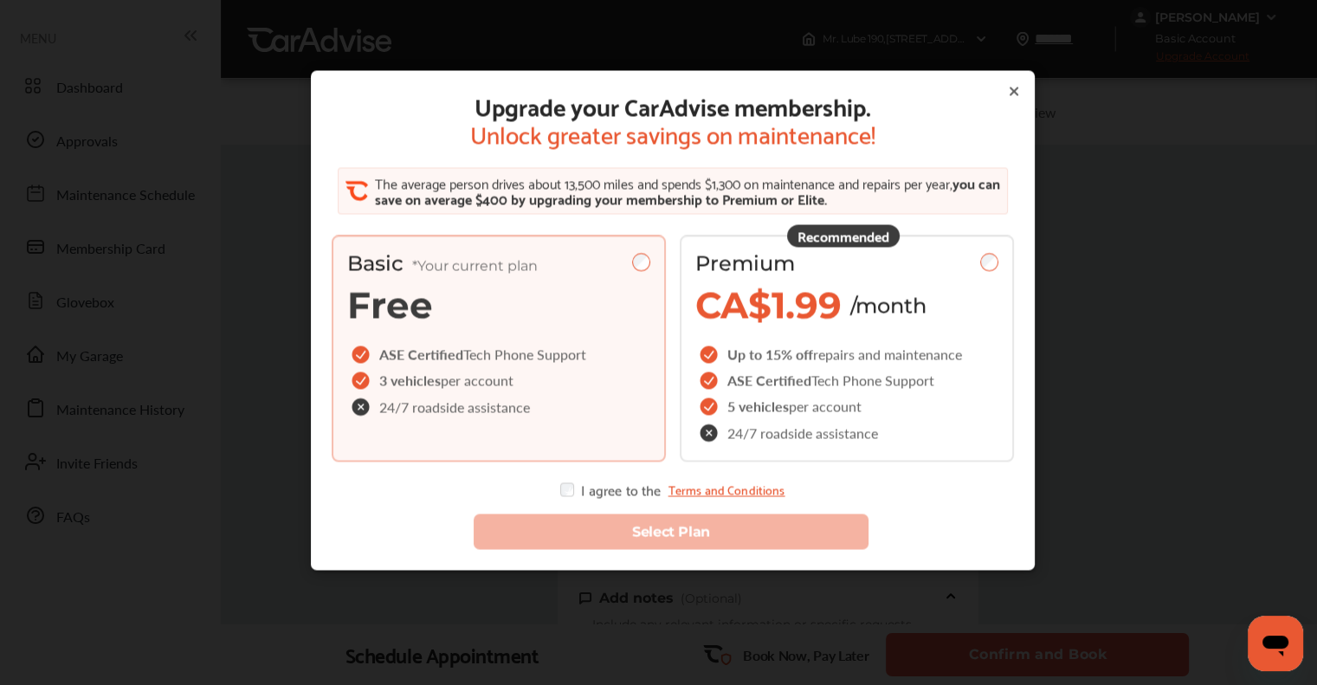
click at [598, 494] on div "I agree to the Terms and Conditions" at bounding box center [672, 490] width 224 height 14
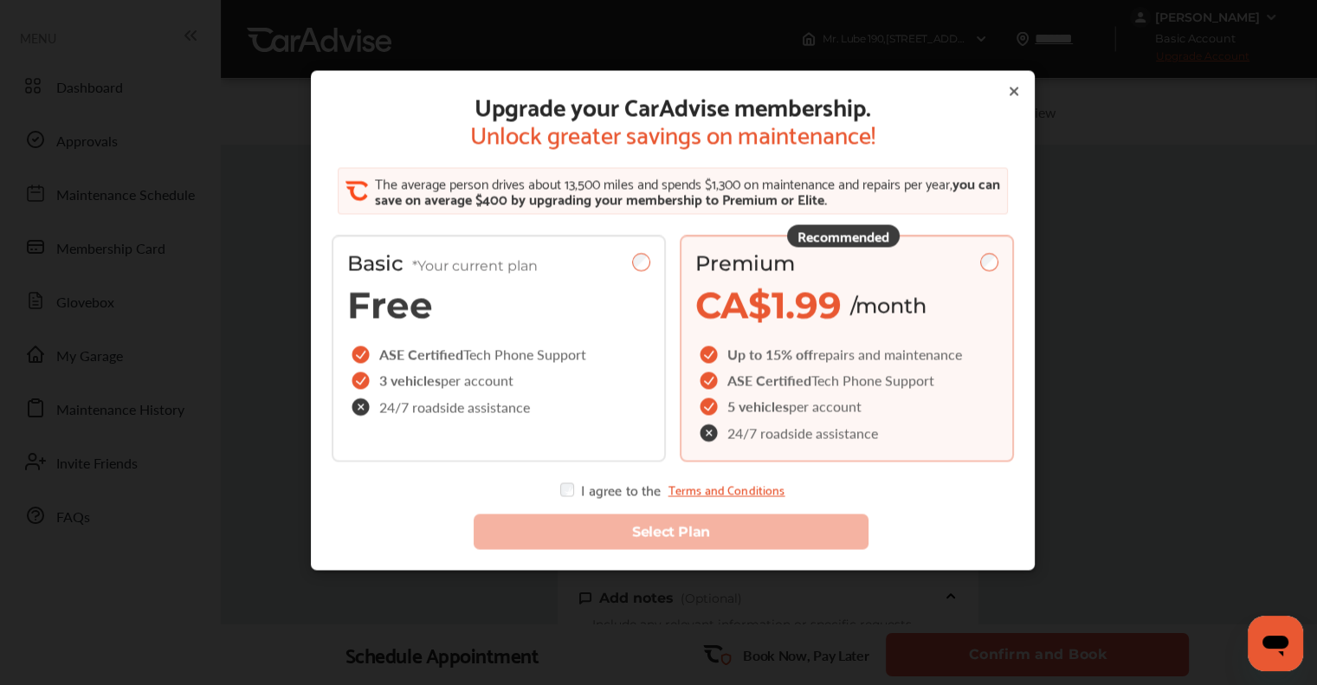
click at [588, 492] on div "I agree to the Terms and Conditions" at bounding box center [672, 490] width 224 height 14
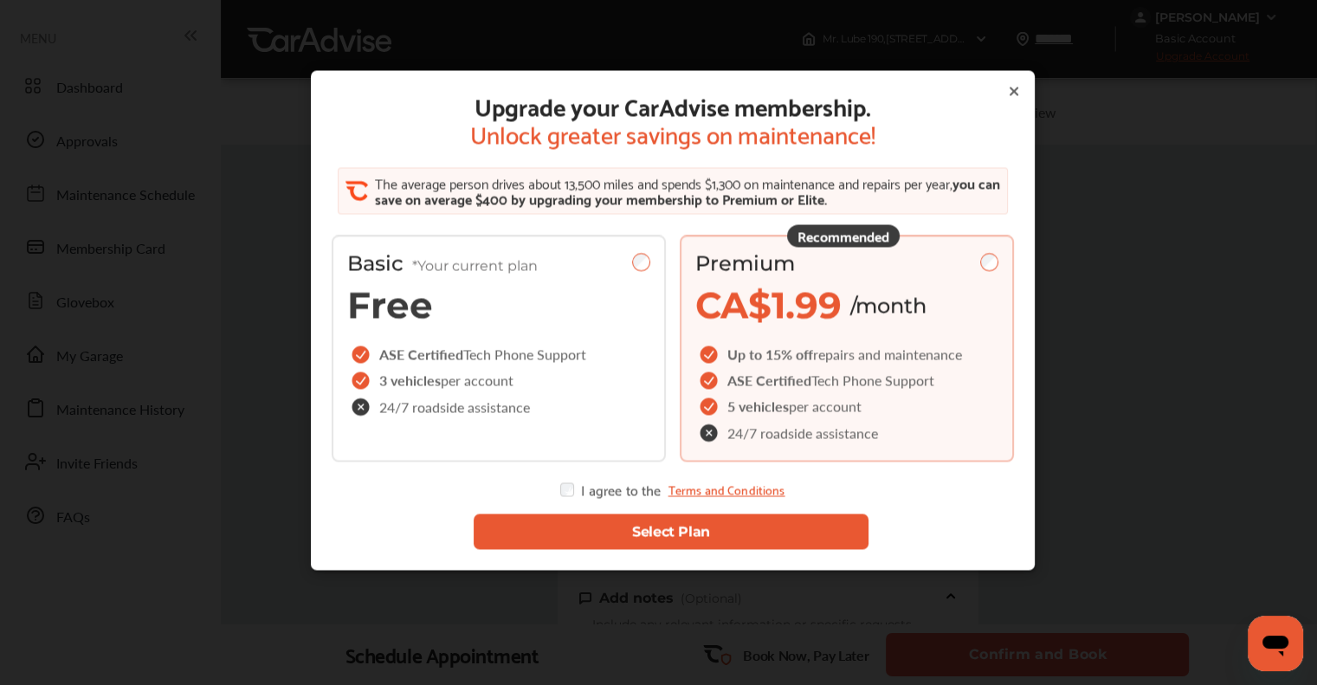
click at [569, 525] on button "Select Plan" at bounding box center [670, 532] width 395 height 36
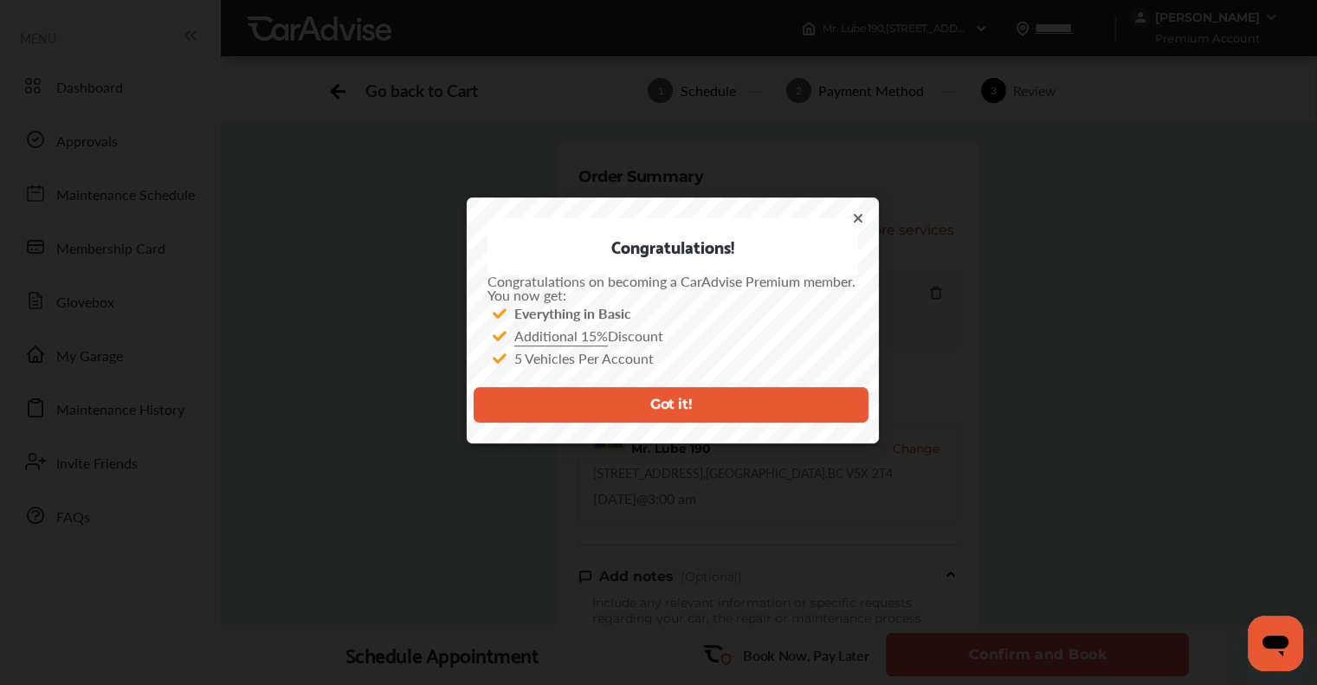
click at [516, 404] on button "Got it!" at bounding box center [670, 405] width 395 height 36
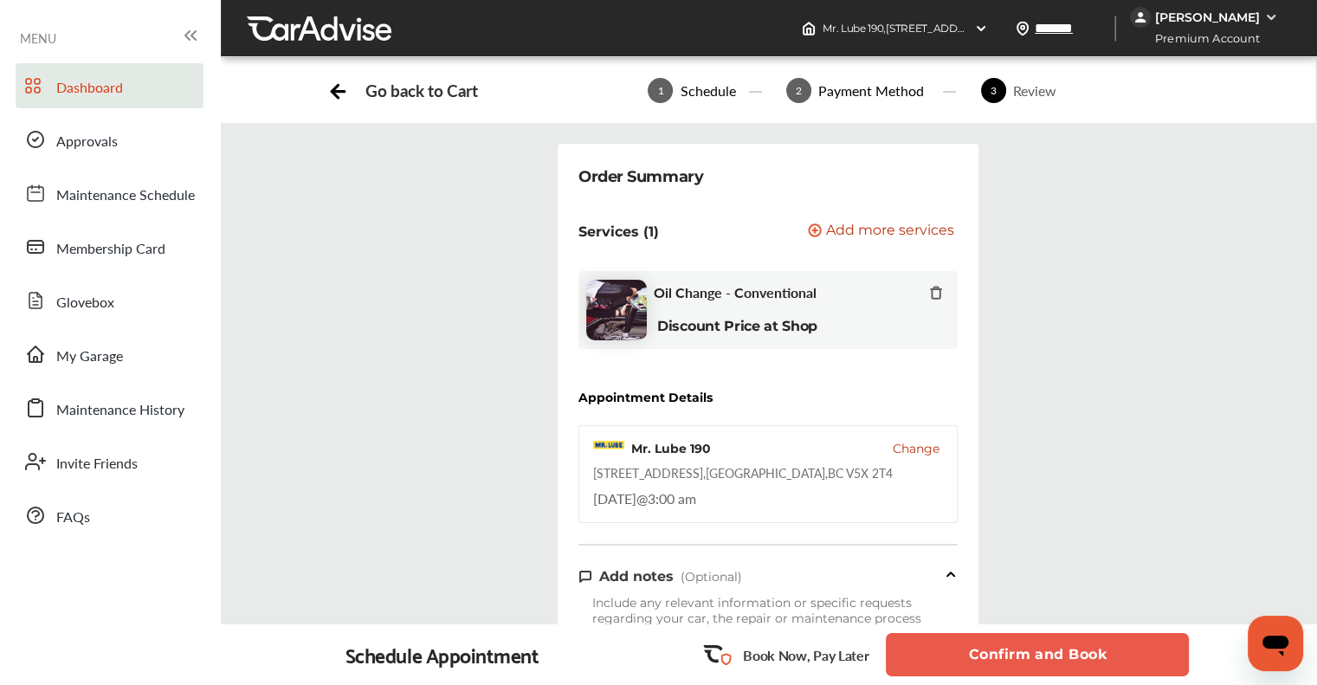
click at [87, 94] on span "Dashboard" at bounding box center [89, 88] width 67 height 23
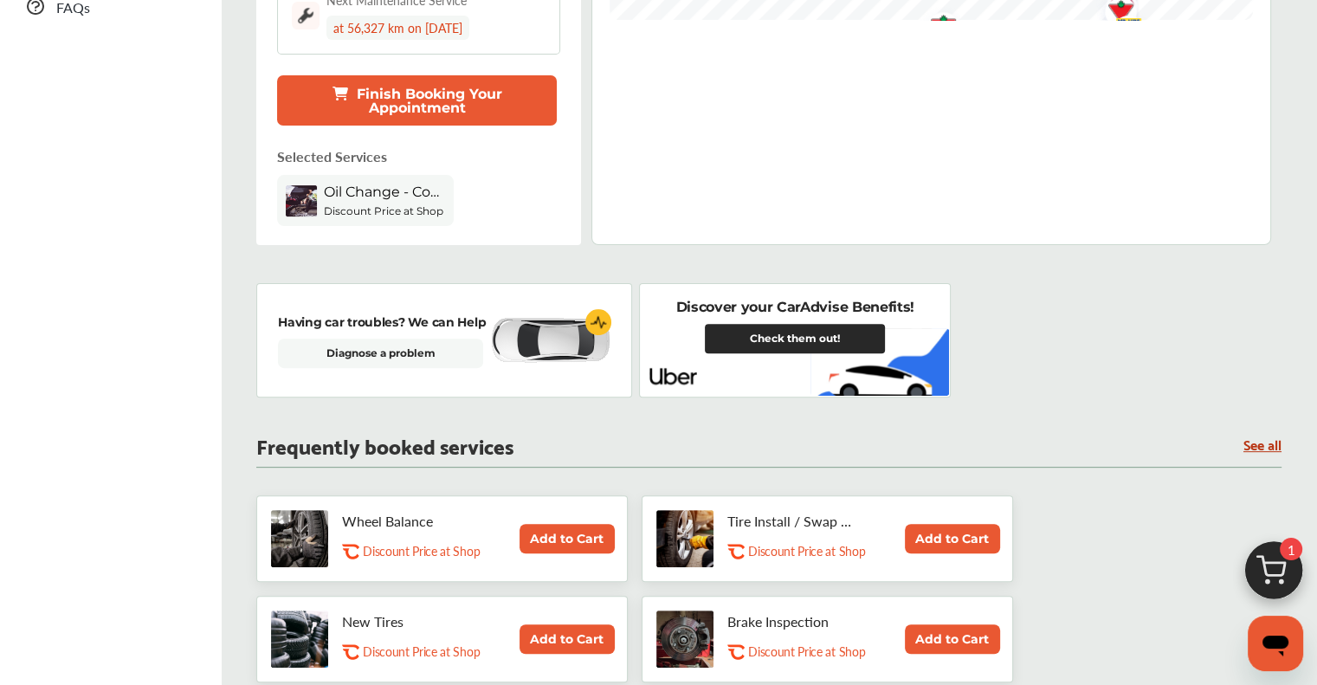
scroll to position [520, 0]
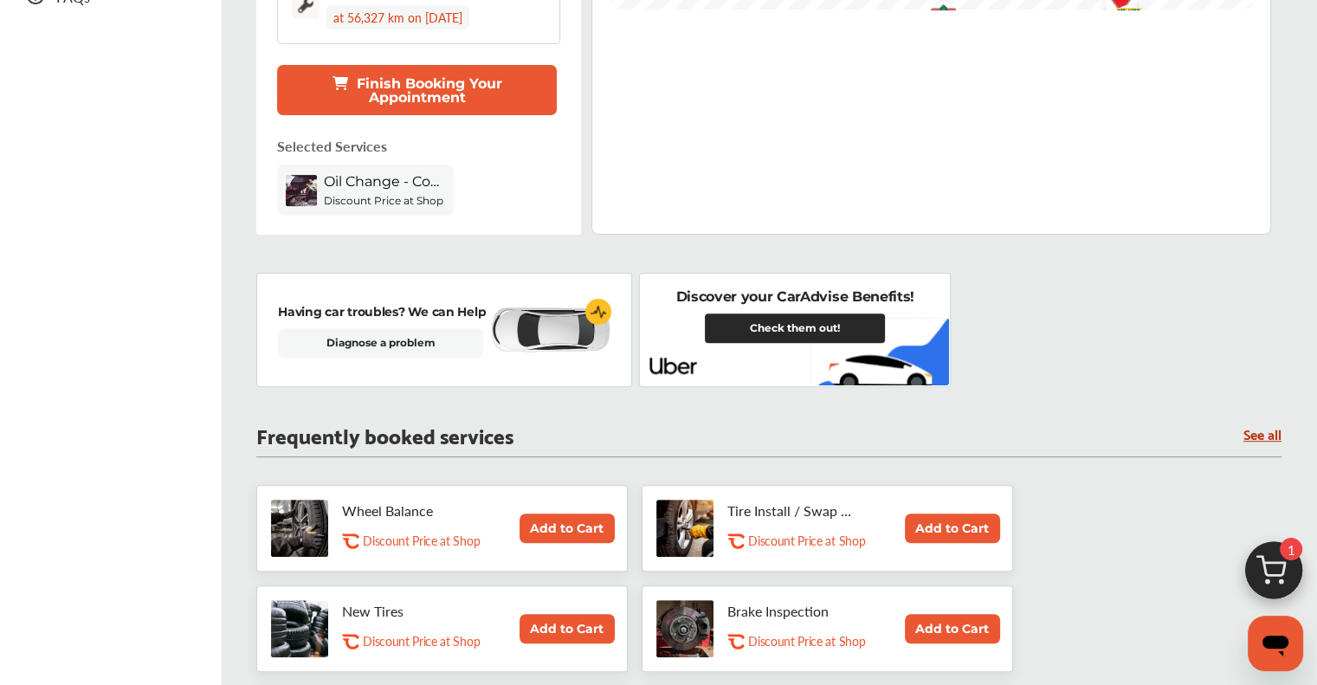
click at [670, 322] on link "Check them out!" at bounding box center [795, 327] width 180 height 29
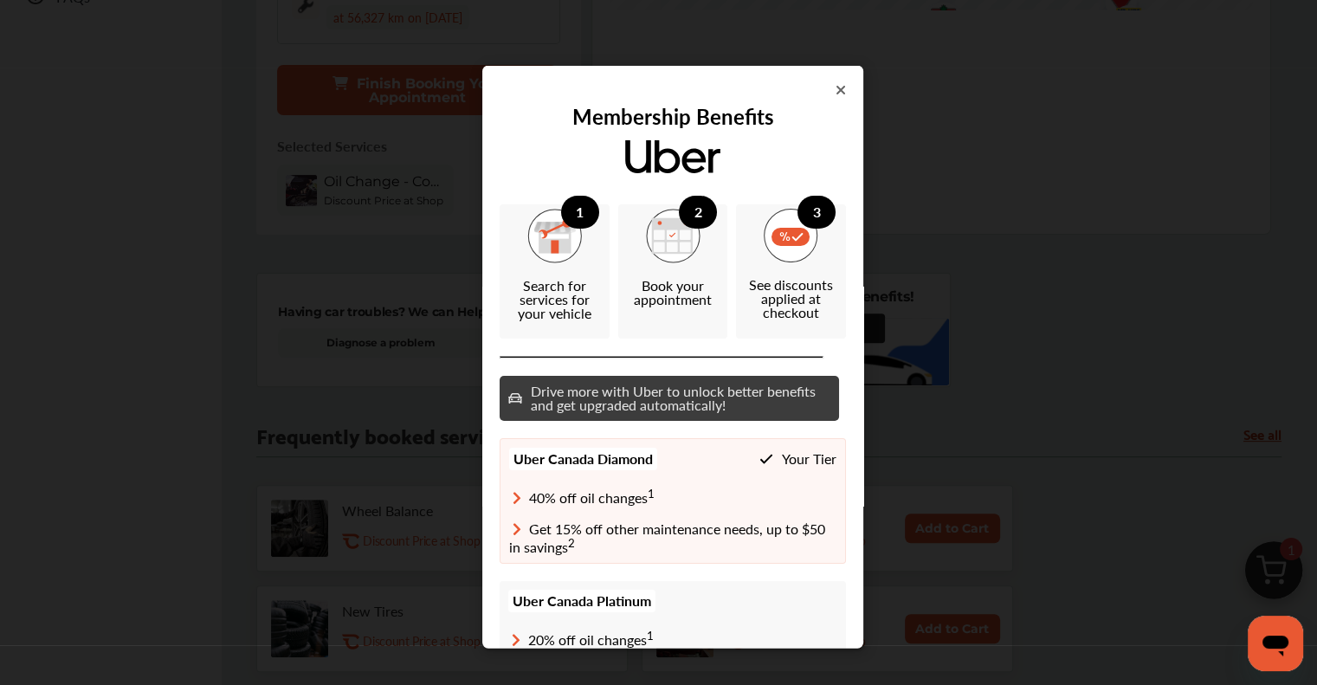
click at [670, 95] on icon at bounding box center [841, 89] width 10 height 14
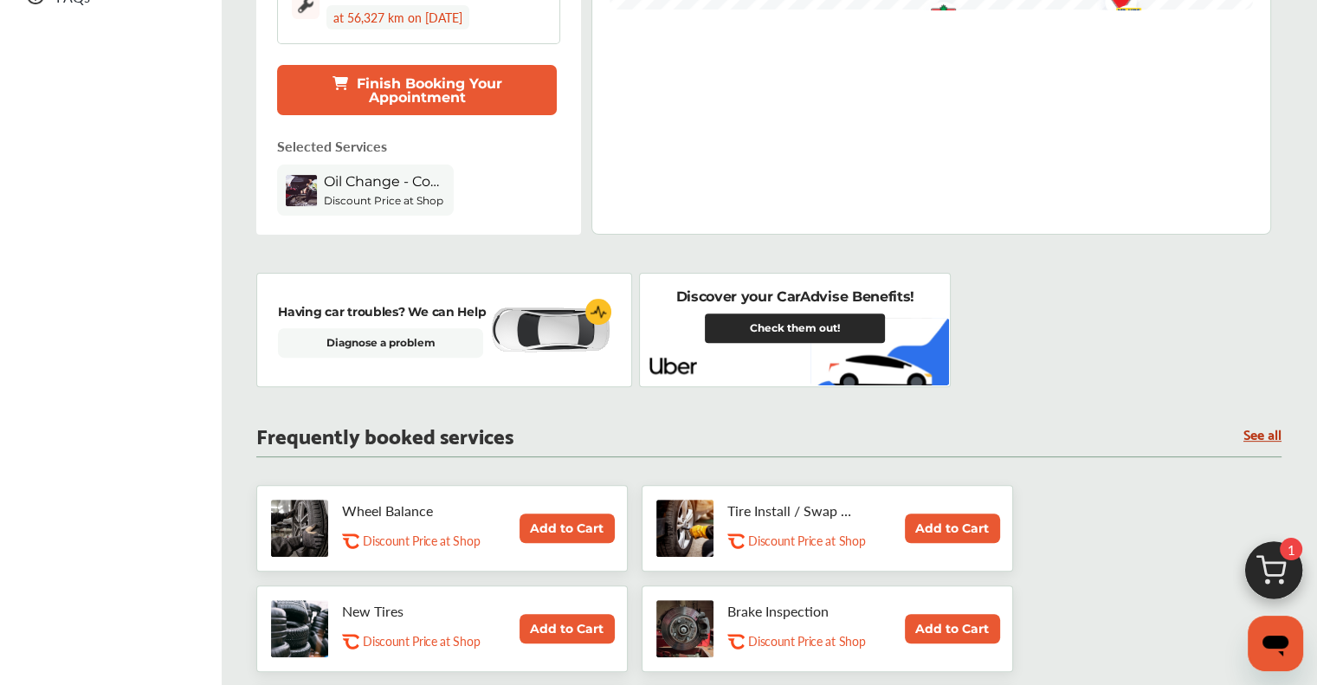
click at [670, 574] on img at bounding box center [1273, 574] width 83 height 83
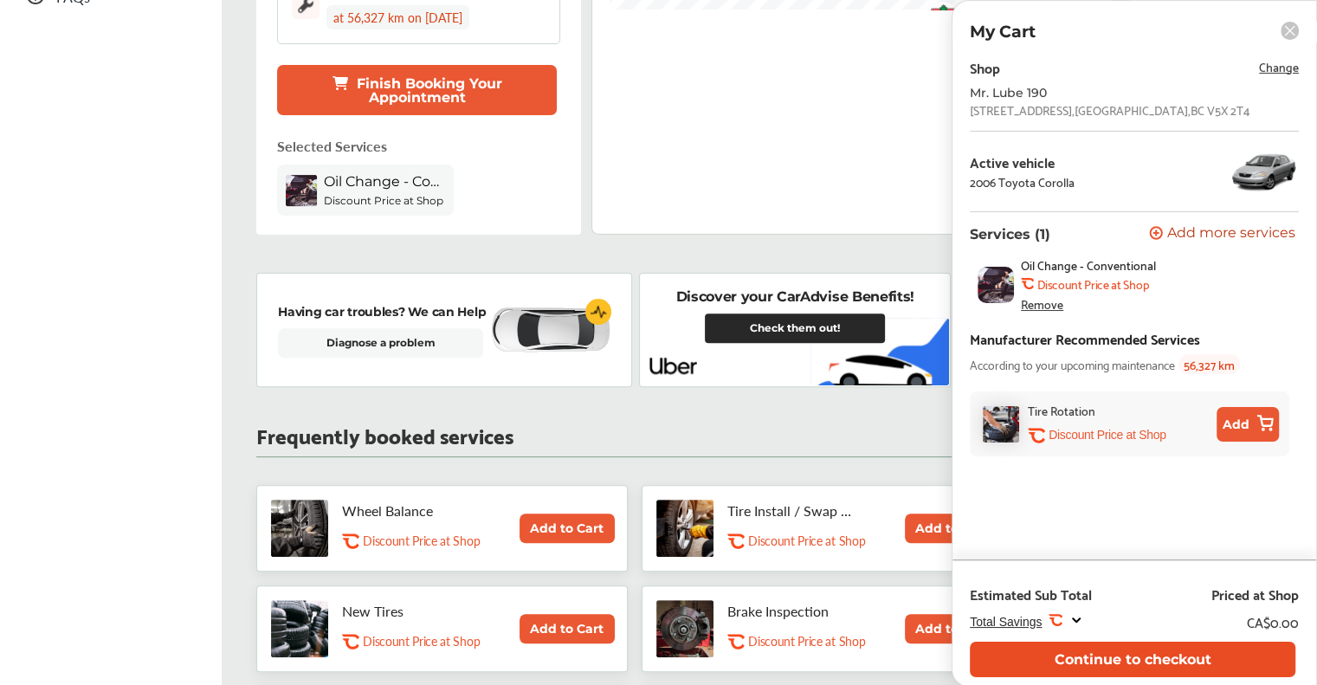
click at [670, 654] on button "Continue to checkout" at bounding box center [1133, 660] width 326 height 36
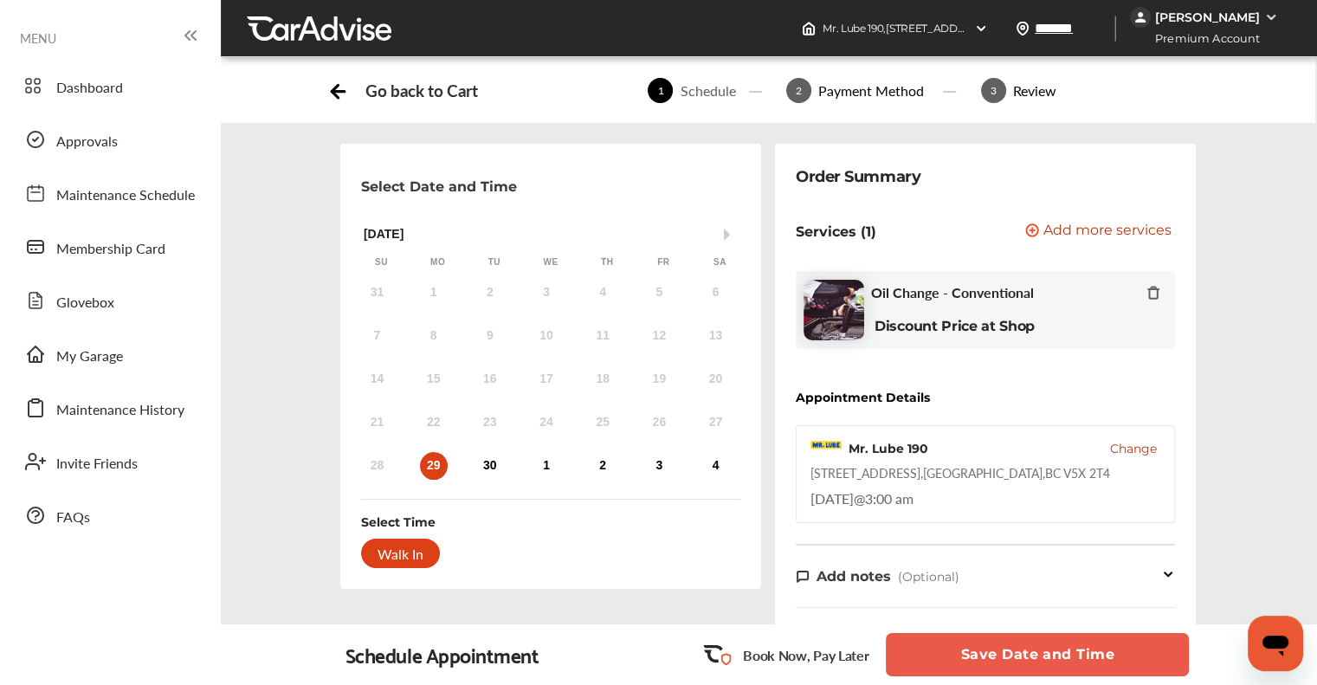
click at [670, 643] on button "Save Date and Time" at bounding box center [1037, 654] width 303 height 43
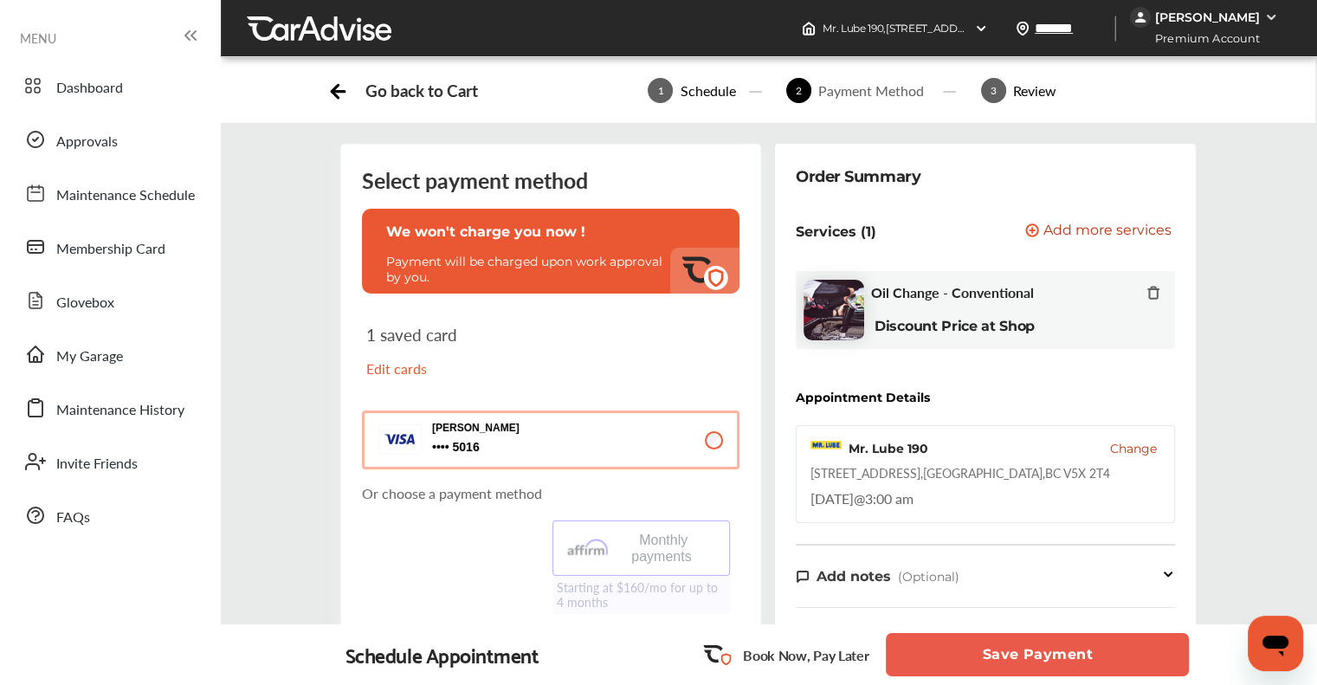
click at [670, 654] on button "Save Payment" at bounding box center [1037, 654] width 303 height 43
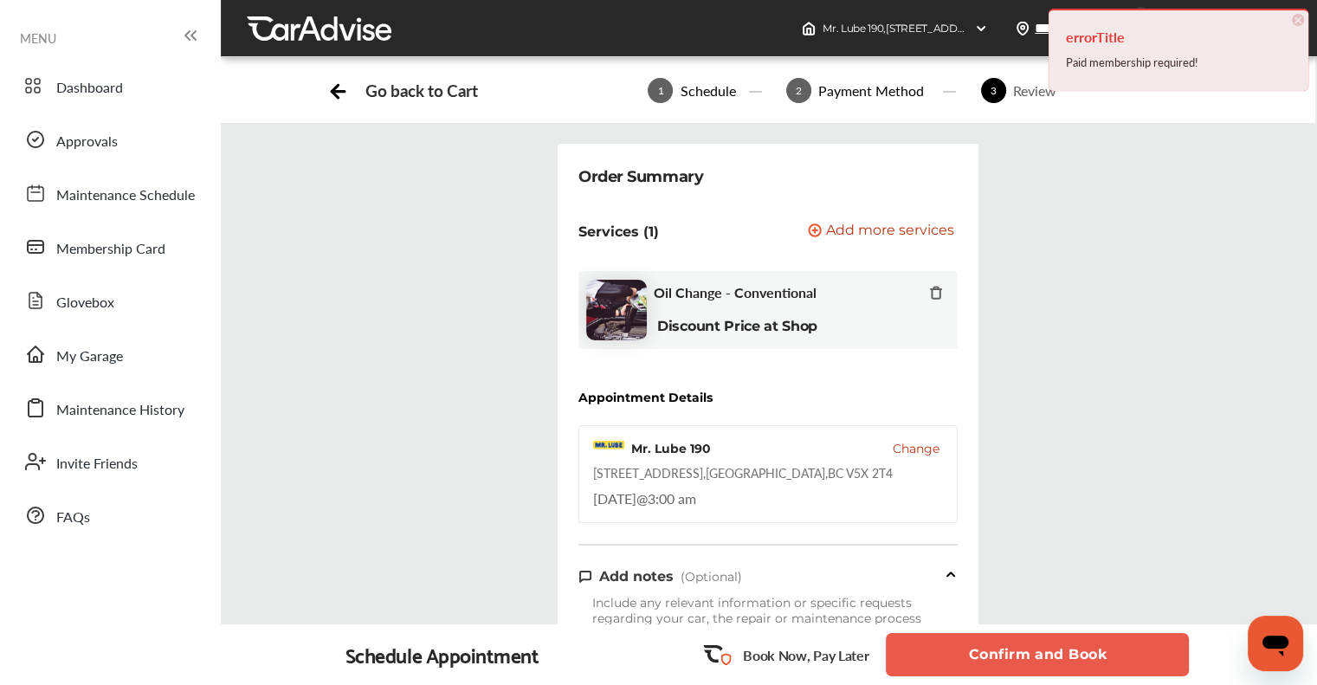
click at [670, 463] on div "Booking Summary N/A Order Summary Services (1) Add a service Add more services …" at bounding box center [768, 660] width 1122 height 1032
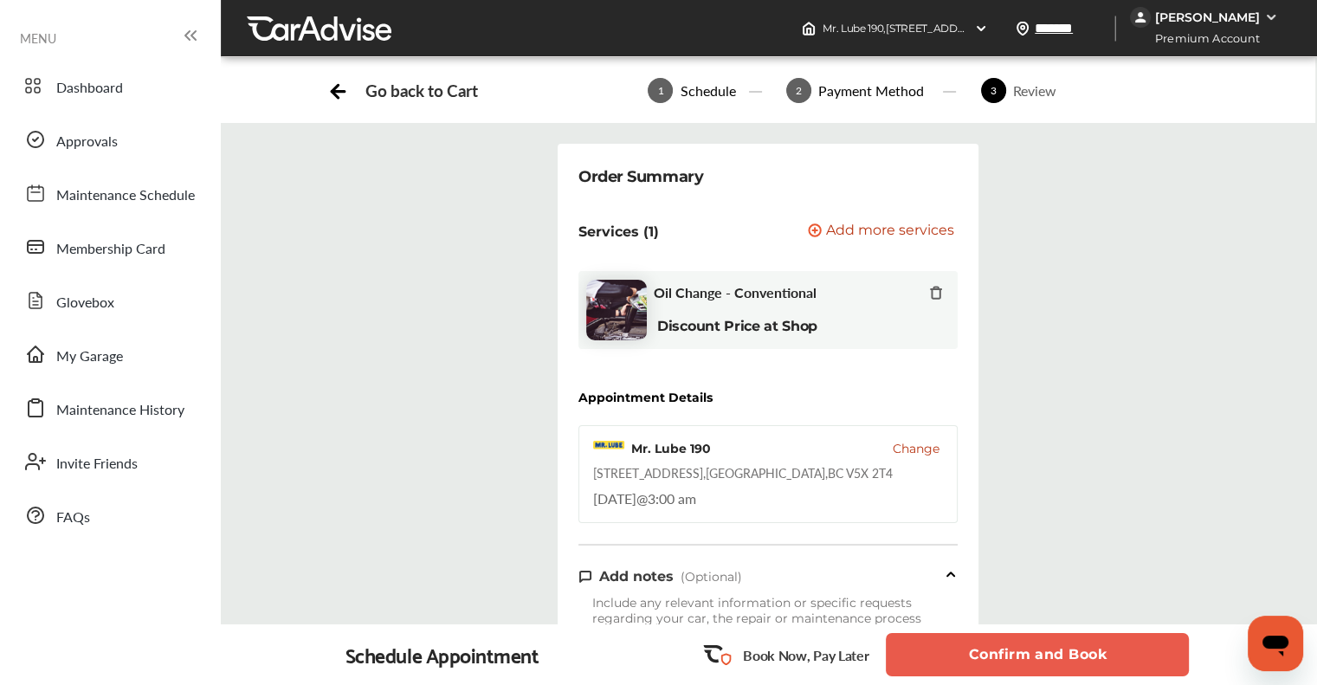
click at [1008, 659] on button "Confirm and Book" at bounding box center [1037, 654] width 303 height 43
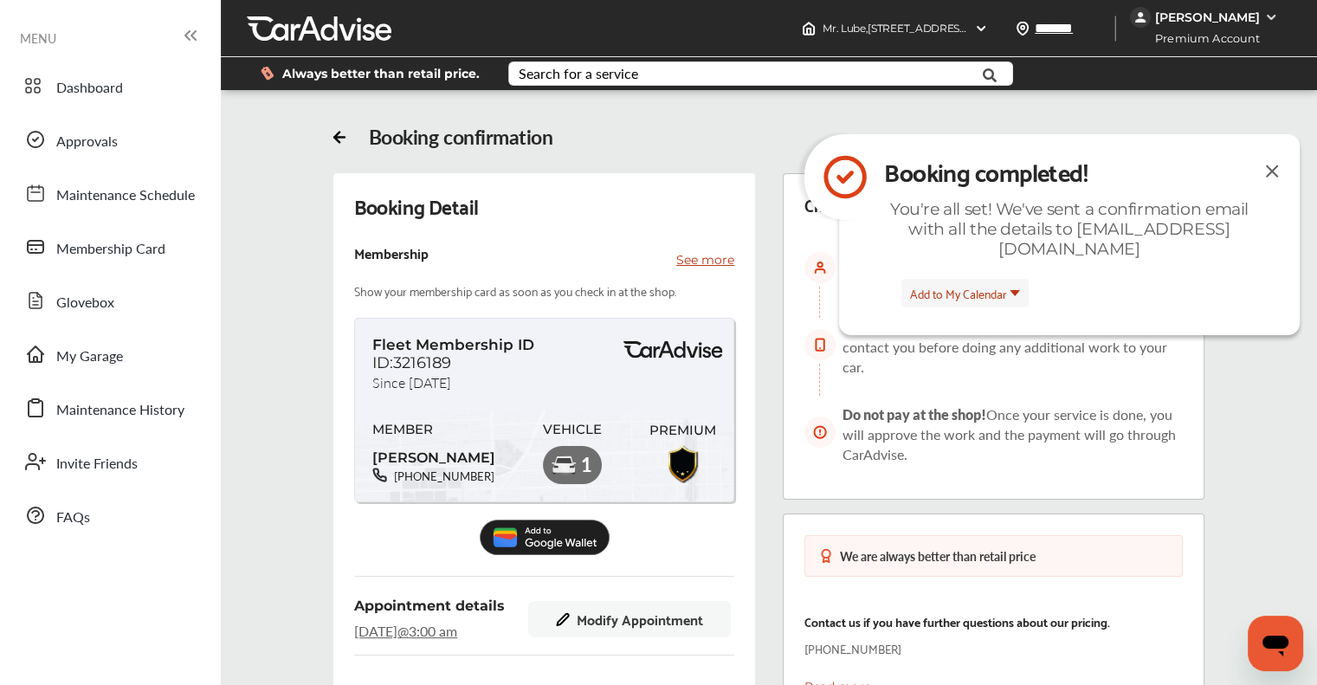
click at [1271, 14] on img at bounding box center [1271, 17] width 14 height 14
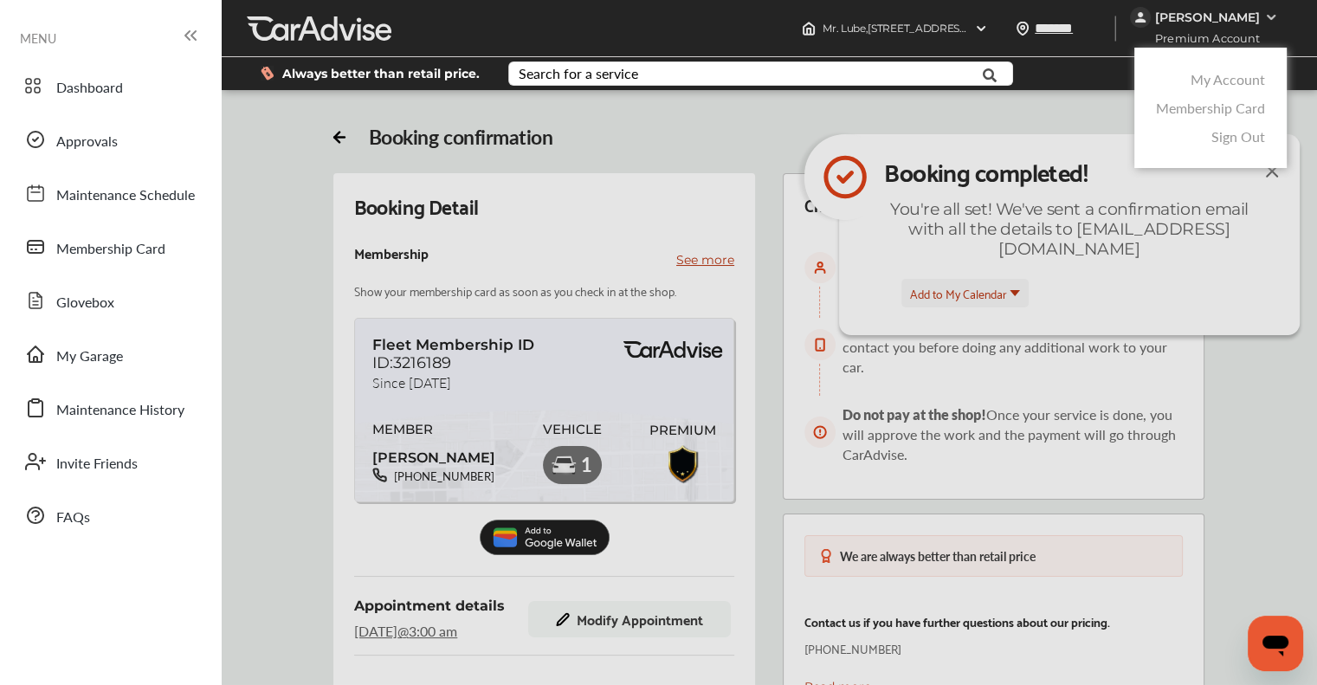
click at [1173, 104] on link "Membership Card" at bounding box center [1210, 108] width 109 height 20
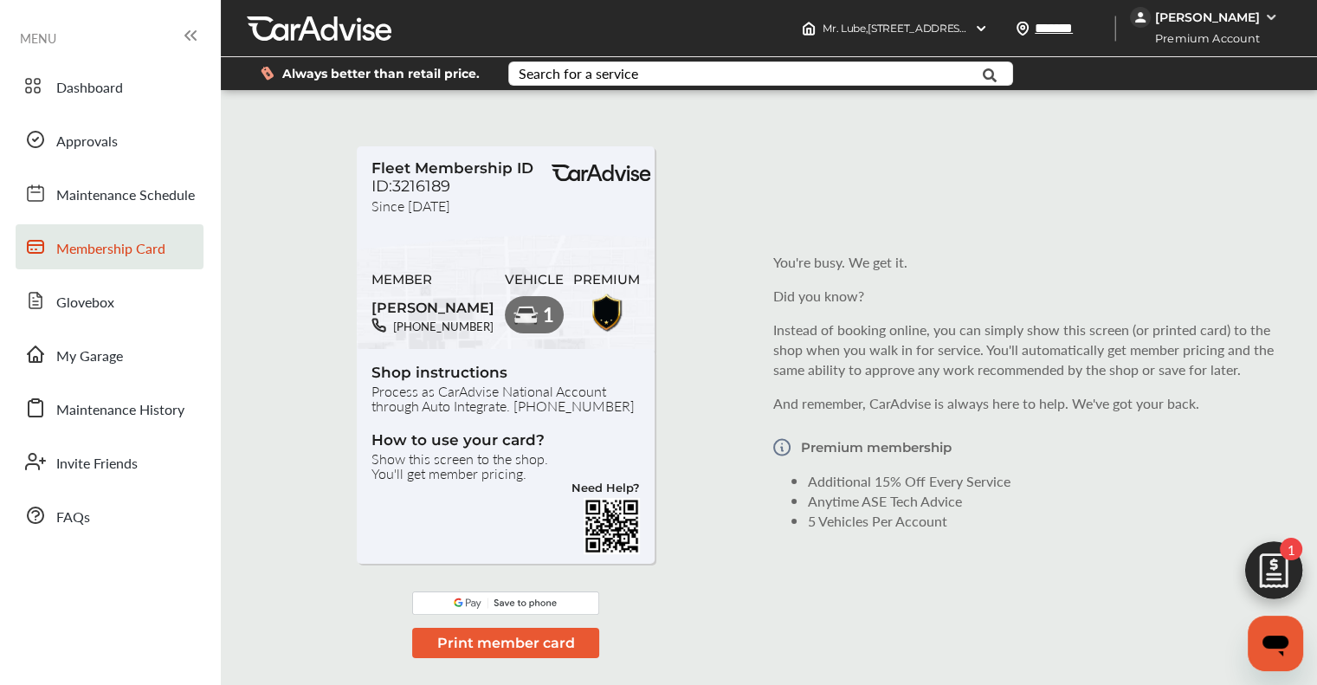
scroll to position [252, 0]
